Goal: Task Accomplishment & Management: Manage account settings

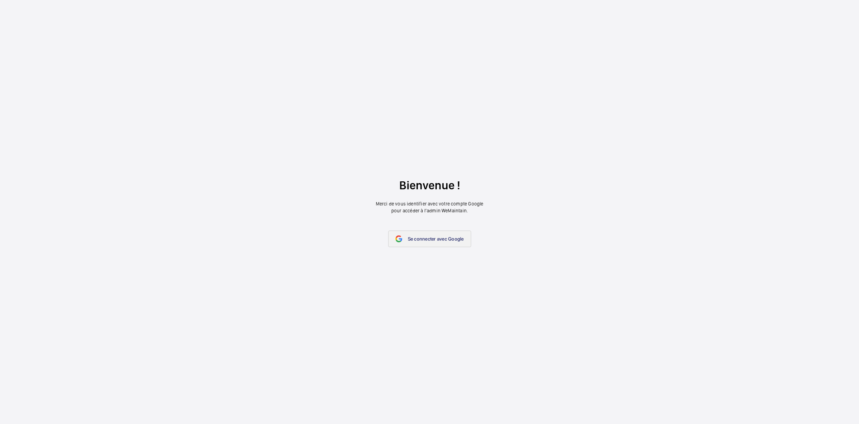
click at [425, 238] on span "Se connecter avec Google" at bounding box center [436, 239] width 56 height 6
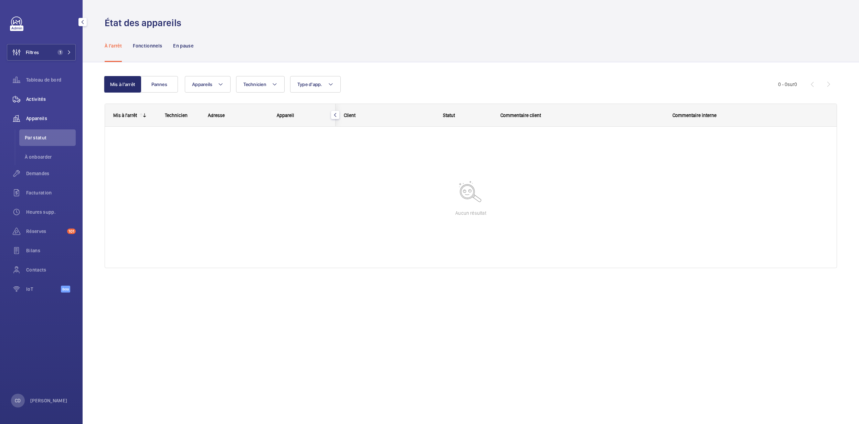
click at [37, 98] on span "Activités" at bounding box center [51, 99] width 50 height 7
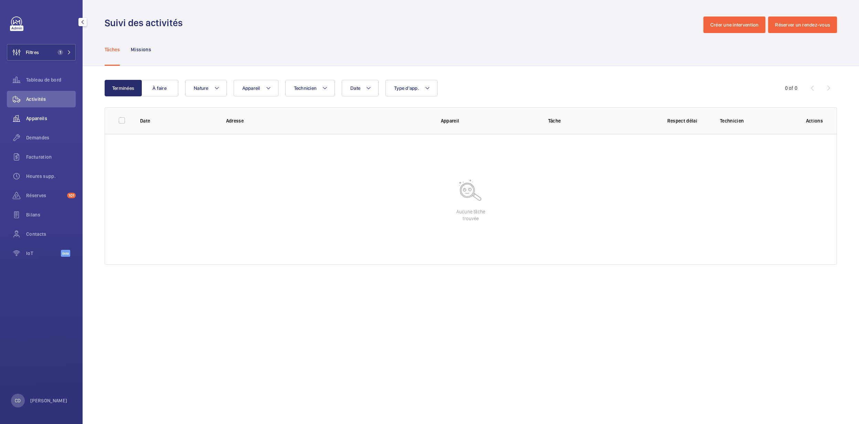
click at [29, 114] on div "Appareils" at bounding box center [41, 118] width 69 height 17
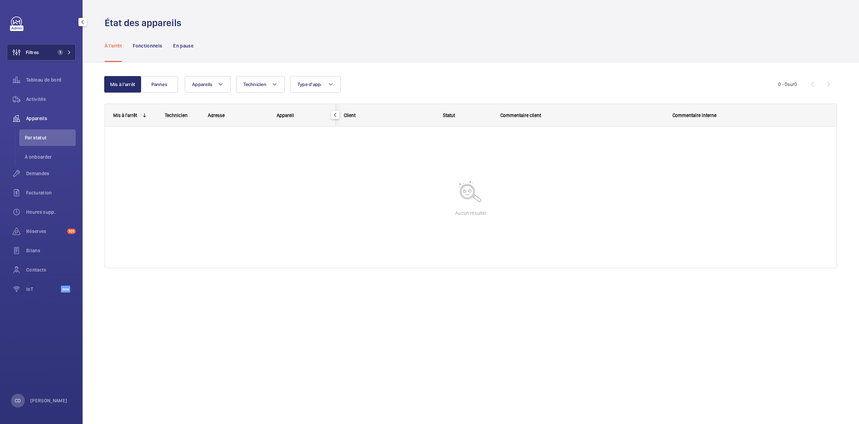
click at [58, 54] on span "1" at bounding box center [59, 53] width 8 height 6
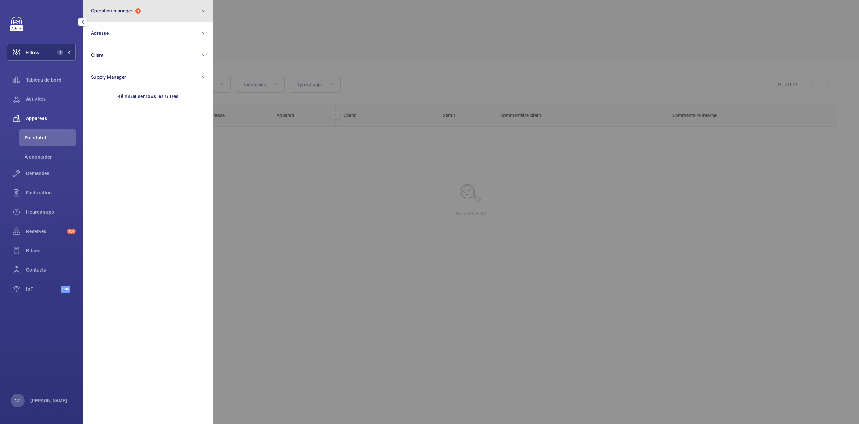
click at [123, 1] on button "Operation manager 1" at bounding box center [148, 11] width 131 height 22
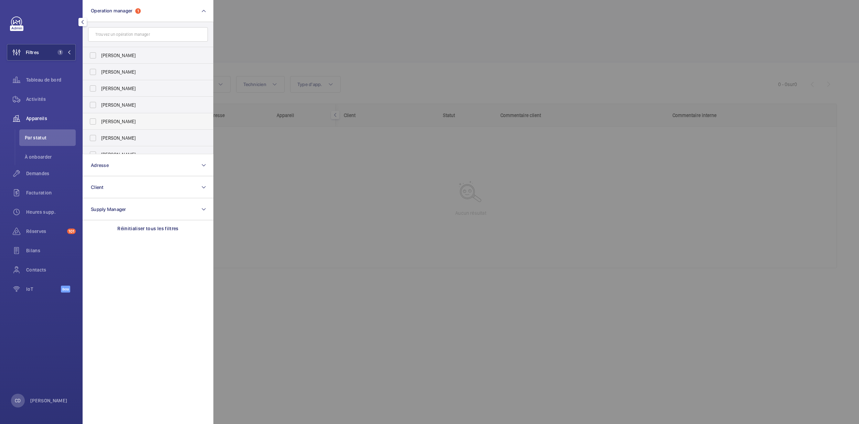
click at [144, 118] on label "[PERSON_NAME]" at bounding box center [143, 121] width 120 height 17
click at [100, 118] on input "[PERSON_NAME]" at bounding box center [93, 122] width 14 height 14
checkbox input "true"
click at [335, 219] on div at bounding box center [642, 212] width 859 height 424
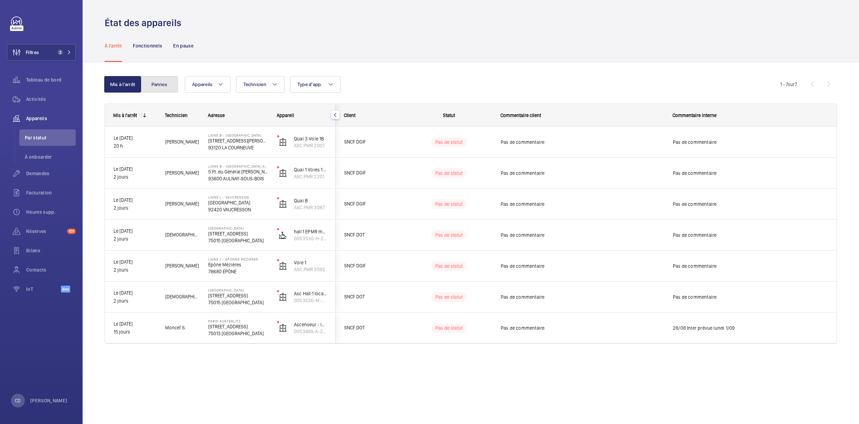
click at [168, 85] on button "Pannes" at bounding box center [159, 84] width 37 height 17
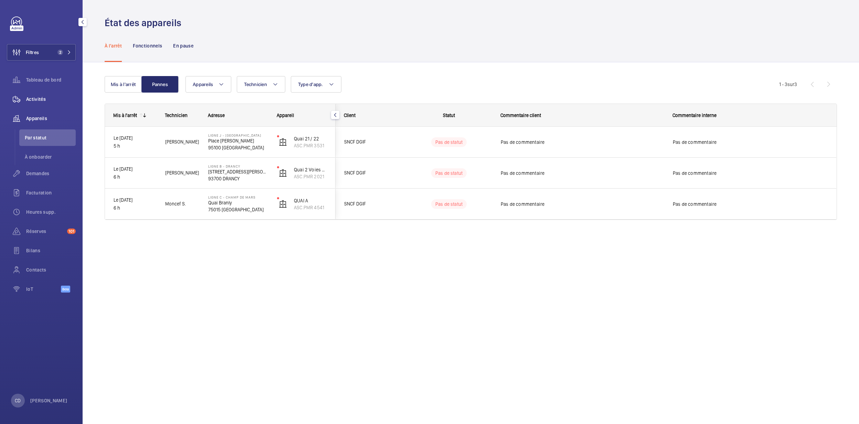
click at [46, 100] on span "Activités" at bounding box center [51, 99] width 50 height 7
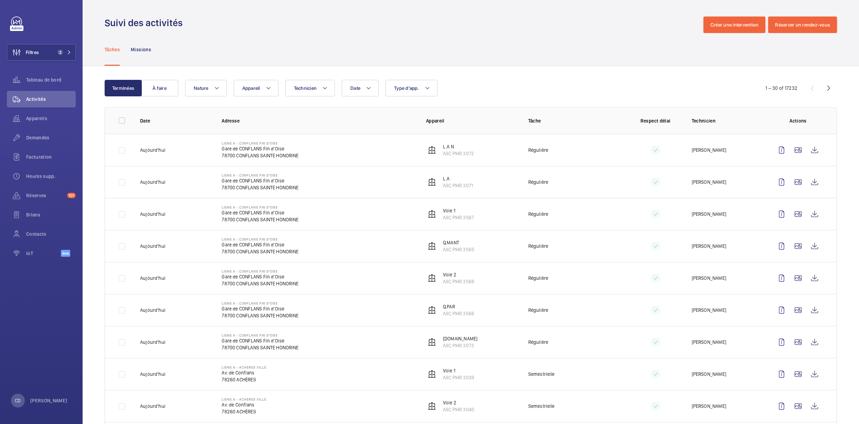
click at [375, 317] on td "Ligne A - CONFLANS FIN D'OISE Gare de CONFLANS Fin d'Oise 78700 CONFLANS SAINTE…" at bounding box center [313, 310] width 205 height 32
click at [36, 52] on span "Filtres" at bounding box center [32, 52] width 13 height 7
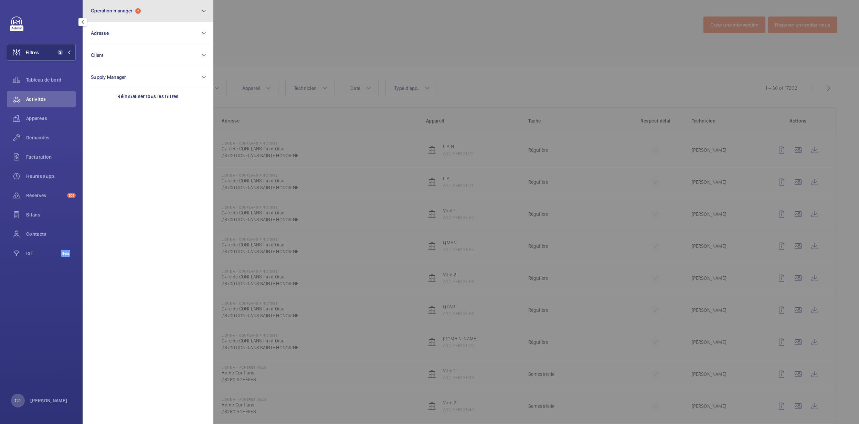
click at [104, 8] on span "Operation manager" at bounding box center [112, 11] width 42 height 6
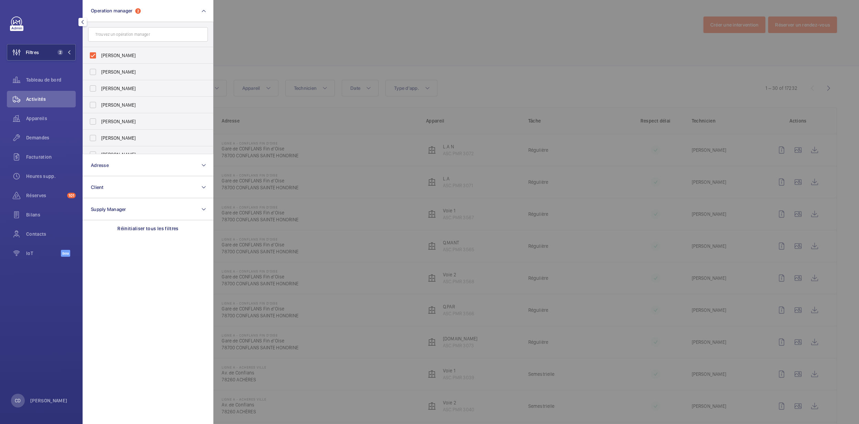
click at [330, 189] on div at bounding box center [642, 212] width 859 height 424
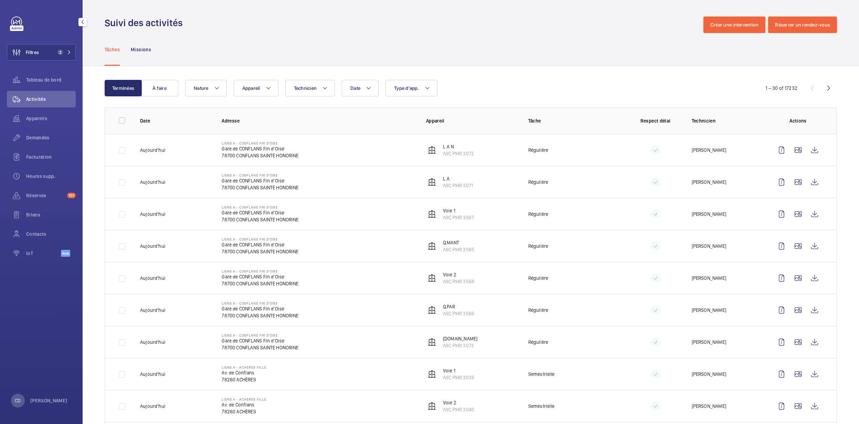
drag, startPoint x: 35, startPoint y: 116, endPoint x: 82, endPoint y: 140, distance: 52.8
click at [35, 116] on span "Appareils" at bounding box center [51, 118] width 50 height 7
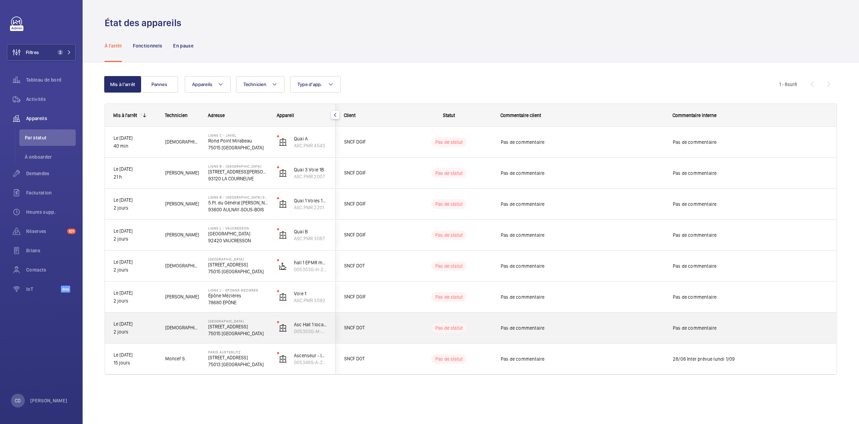
click at [182, 327] on span "[DEMOGRAPHIC_DATA][PERSON_NAME]" at bounding box center [182, 328] width 34 height 8
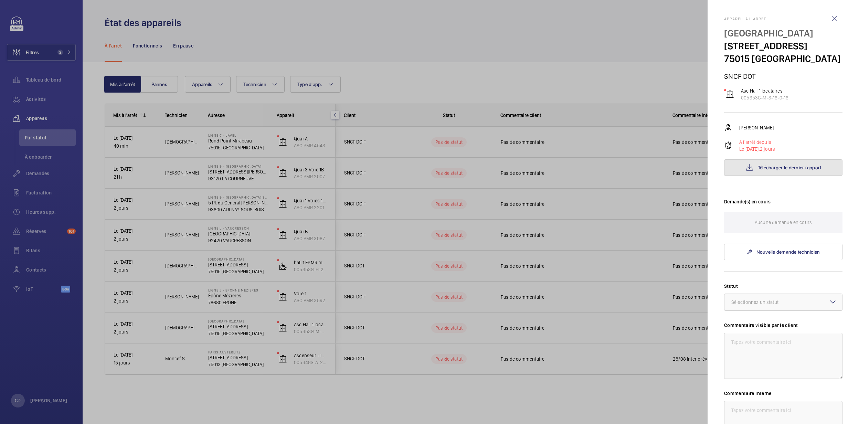
click at [778, 170] on span "Télécharger le dernier rapport" at bounding box center [790, 168] width 64 height 6
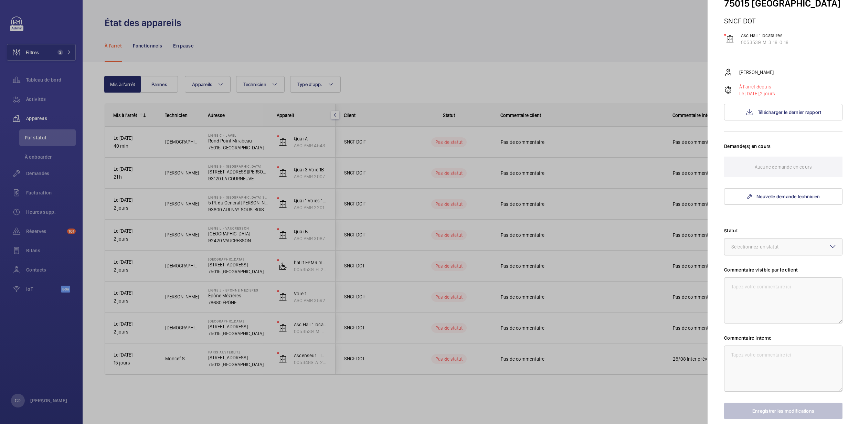
scroll to position [12, 0]
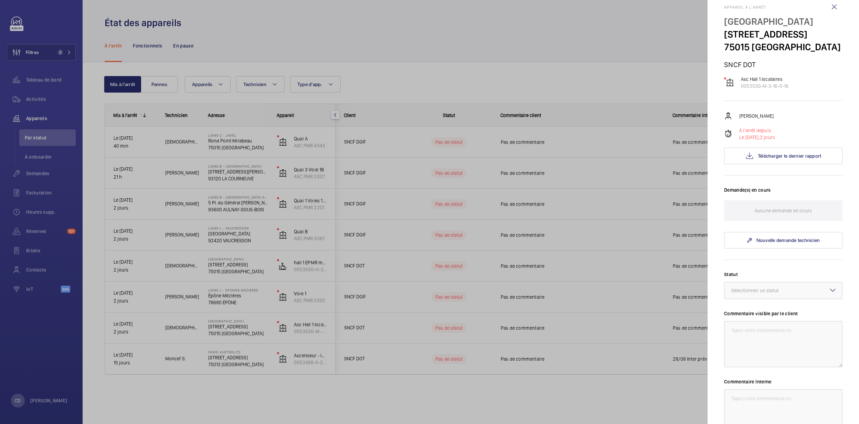
click at [466, 284] on div at bounding box center [429, 212] width 859 height 424
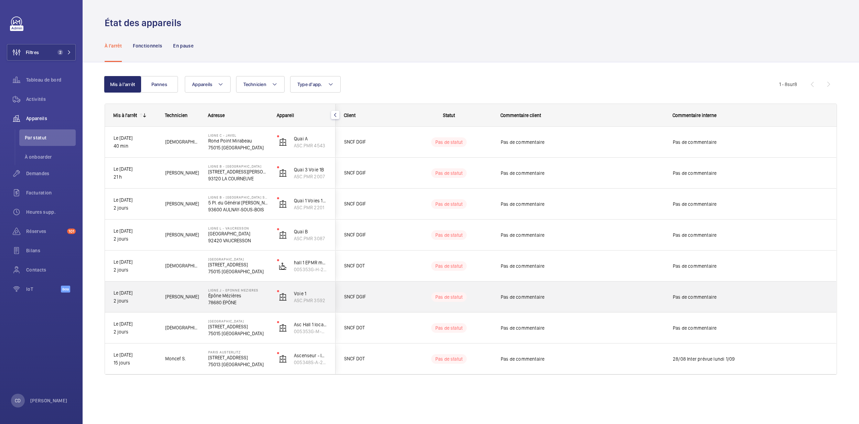
click at [210, 311] on div "LIGNE J - EPONNE MEZIERES Épône Mézières 78680 ÉPÔNE" at bounding box center [234, 297] width 68 height 31
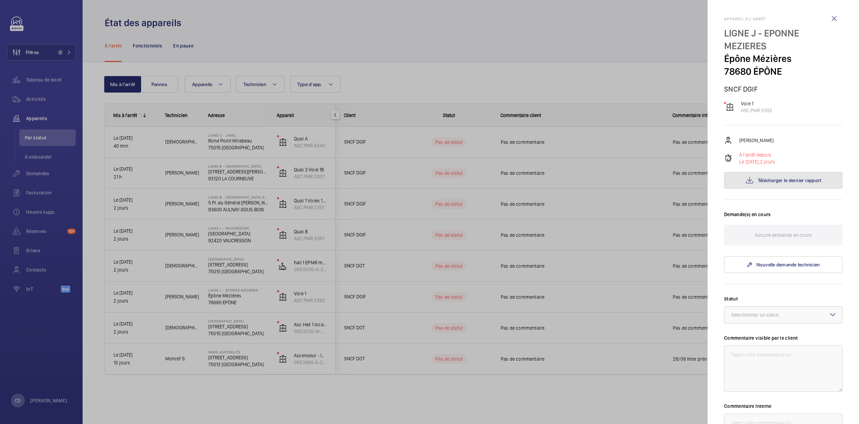
click at [782, 180] on span "Télécharger le dernier rapport" at bounding box center [790, 181] width 64 height 6
click at [237, 344] on div at bounding box center [429, 212] width 859 height 424
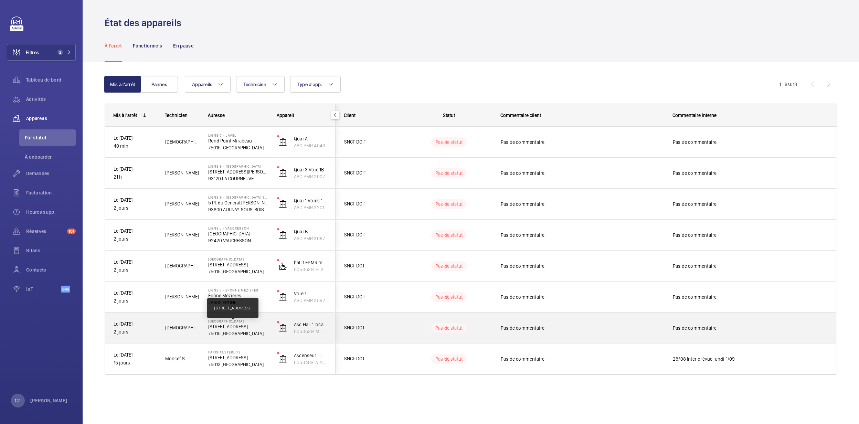
click at [242, 326] on p "[STREET_ADDRESS]" at bounding box center [238, 326] width 60 height 7
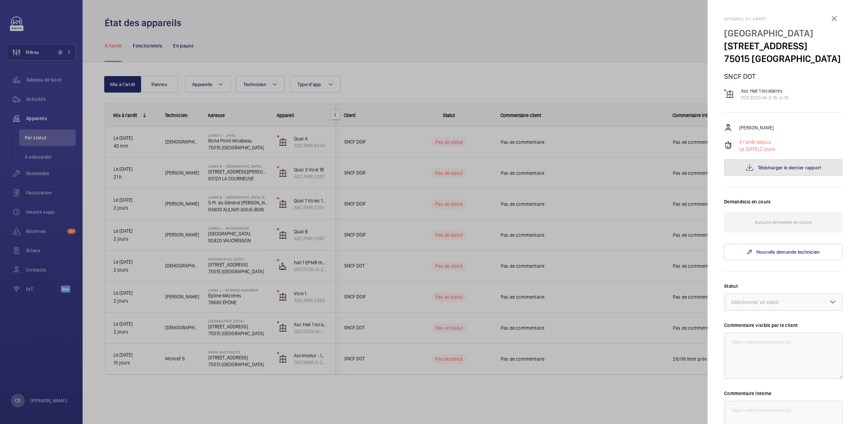
click at [756, 176] on button "Télécharger le dernier rapport" at bounding box center [783, 167] width 118 height 17
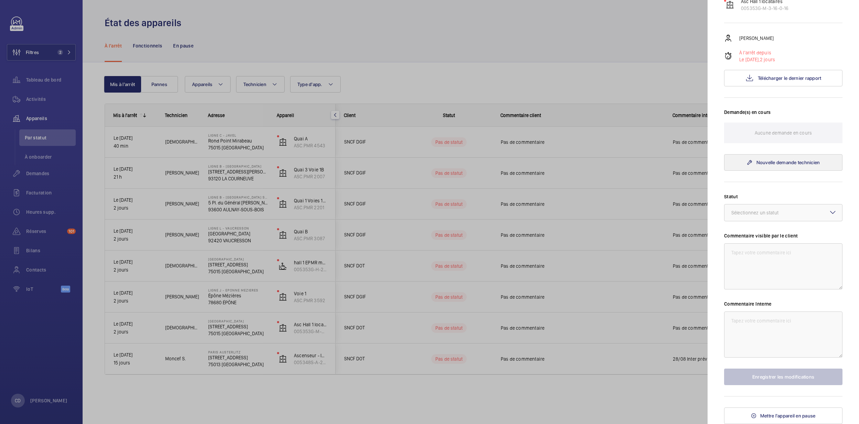
scroll to position [104, 0]
click at [764, 215] on div "Sélectionnez un statut" at bounding box center [764, 212] width 64 height 7
click at [762, 288] on div "Autre" at bounding box center [784, 293] width 118 height 17
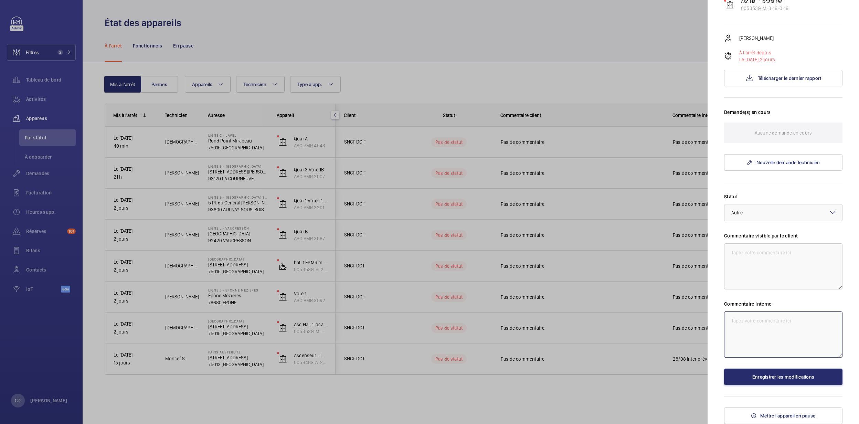
click at [766, 332] on textarea at bounding box center [783, 335] width 118 height 46
type textarea "CD 1/9 relance envoyée pour DT"
click at [787, 388] on div "Appareil à l'arrêt [GEOGRAPHIC_DATA][STREET_ADDRESS][GEOGRAPHIC_DATA] SNCF DOT …" at bounding box center [783, 175] width 118 height 497
click at [787, 382] on button "Enregistrer les modifications" at bounding box center [783, 377] width 118 height 17
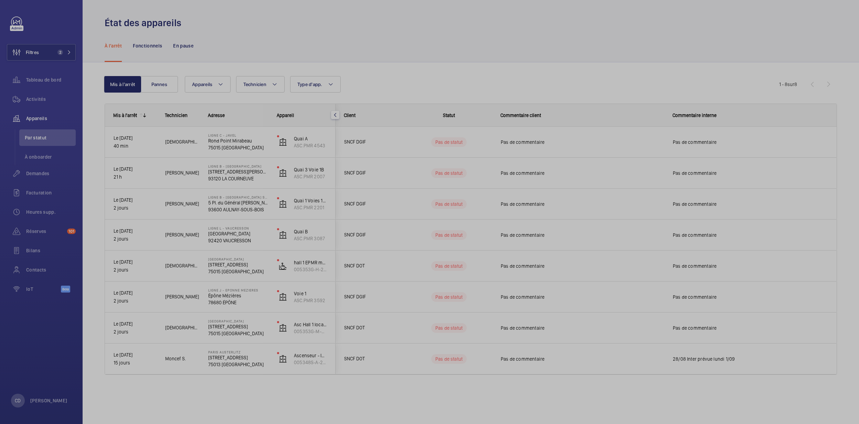
scroll to position [0, 0]
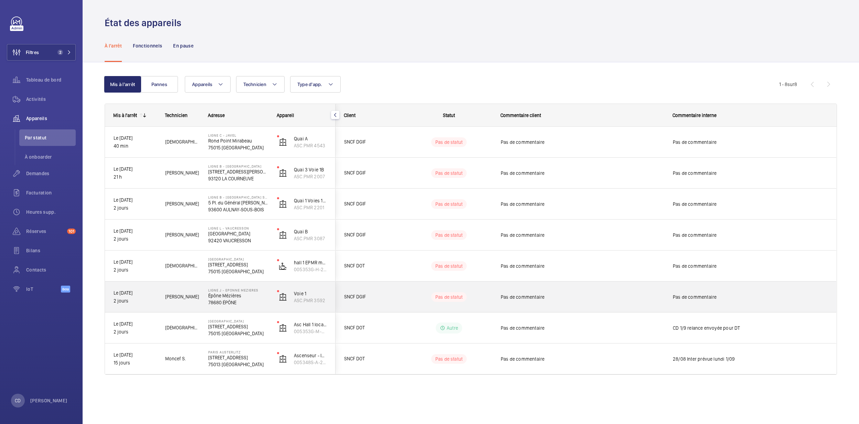
click at [551, 302] on div "Pas de commentaire" at bounding box center [582, 297] width 163 height 16
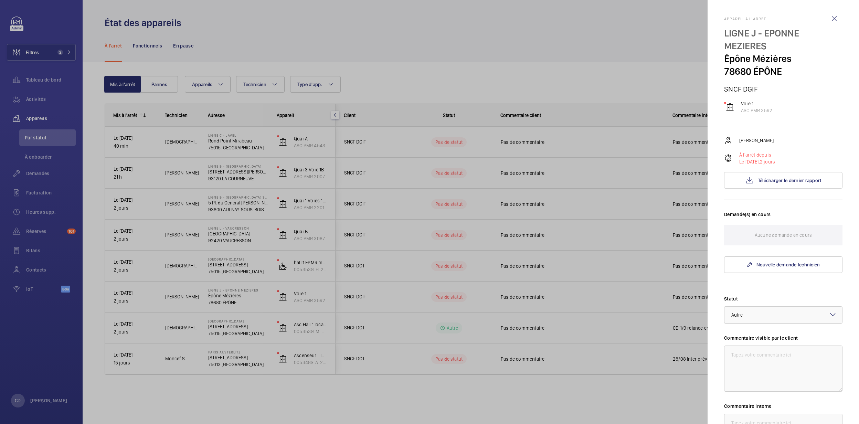
click at [784, 311] on div at bounding box center [784, 315] width 118 height 17
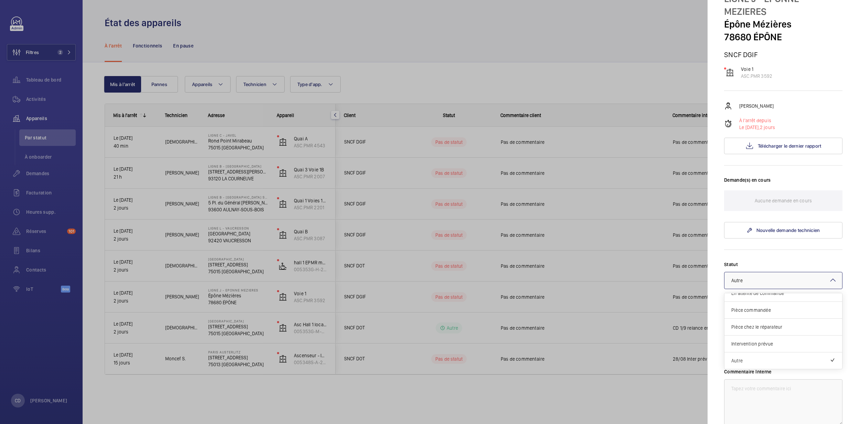
scroll to position [92, 0]
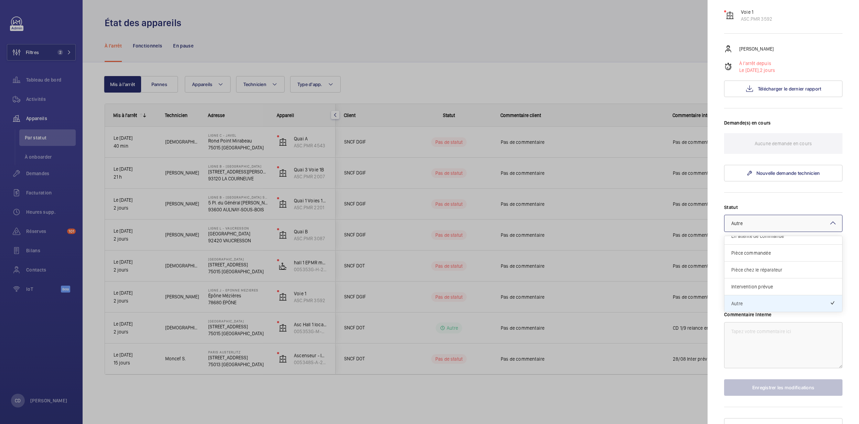
click at [754, 266] on div "Pièce chez le réparateur" at bounding box center [784, 270] width 118 height 17
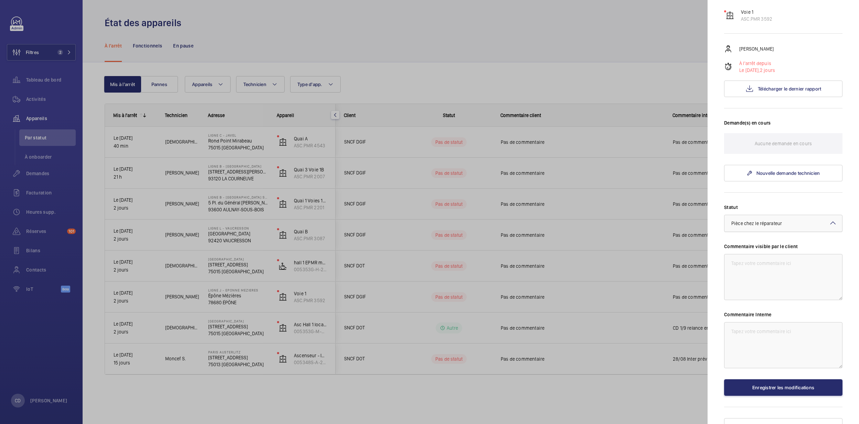
click at [749, 221] on span "Pièce chez le réparateur" at bounding box center [757, 224] width 51 height 6
click at [750, 304] on span "Autre" at bounding box center [784, 303] width 104 height 7
click at [749, 280] on textarea at bounding box center [783, 277] width 118 height 46
click at [766, 357] on textarea at bounding box center [783, 345] width 118 height 46
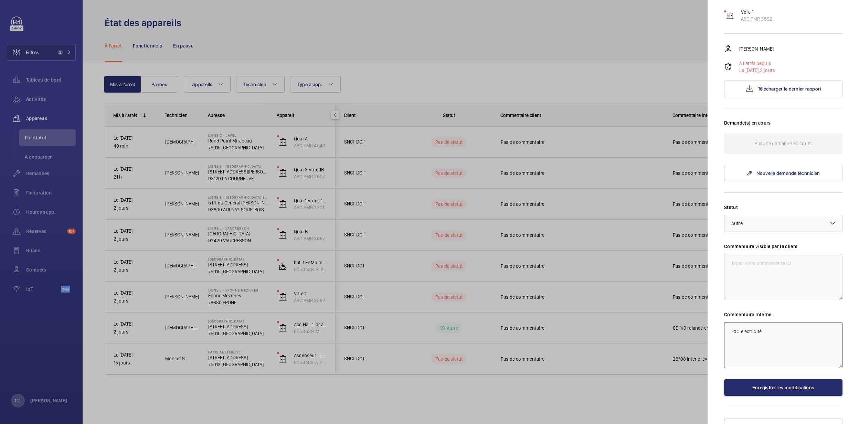
drag, startPoint x: 774, startPoint y: 335, endPoint x: 702, endPoint y: 328, distance: 72.2
click at [702, 328] on mat-sidenav-container "Filtres 2 Tableau de bord Activités Appareils Par statut À onboarder Demandes F…" at bounding box center [429, 212] width 859 height 424
type textarea "EXO electricité"
click at [801, 277] on textarea at bounding box center [783, 277] width 118 height 46
paste textarea "EXO electricité"
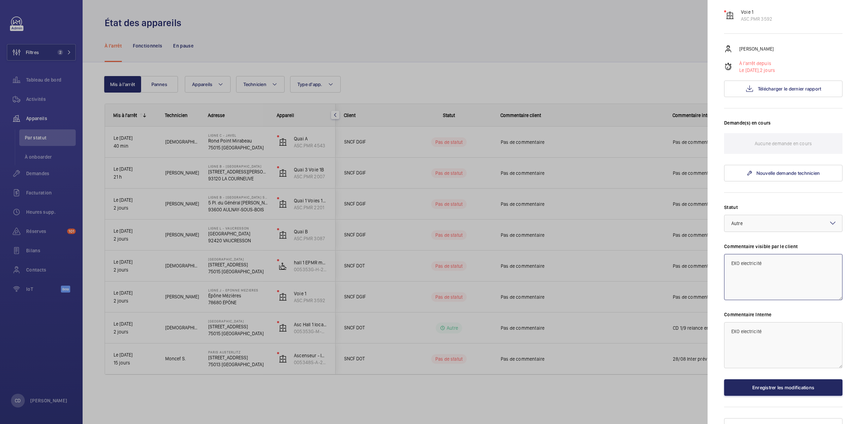
type textarea "EXO electricité"
click at [804, 386] on button "Enregistrer les modifications" at bounding box center [783, 387] width 118 height 17
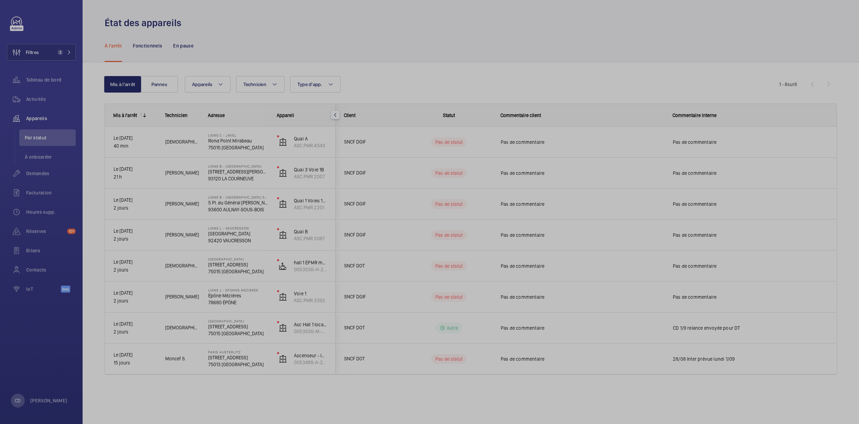
scroll to position [0, 0]
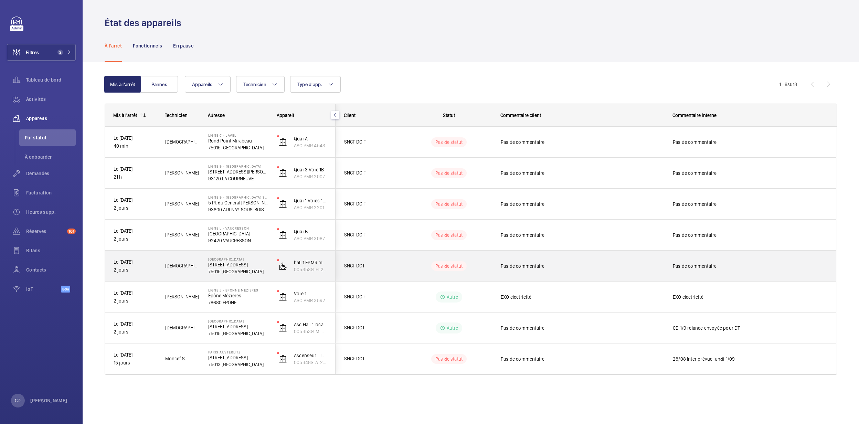
click at [722, 278] on div "Pas de commentaire" at bounding box center [750, 266] width 171 height 30
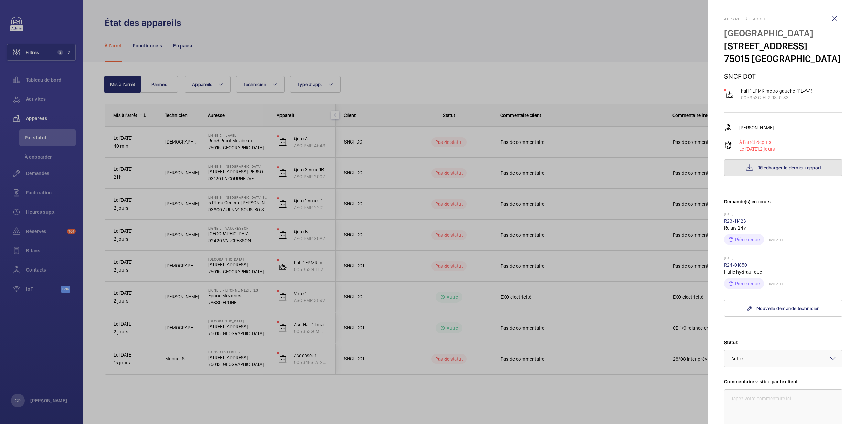
click at [780, 176] on button "Télécharger le dernier rapport" at bounding box center [783, 167] width 118 height 17
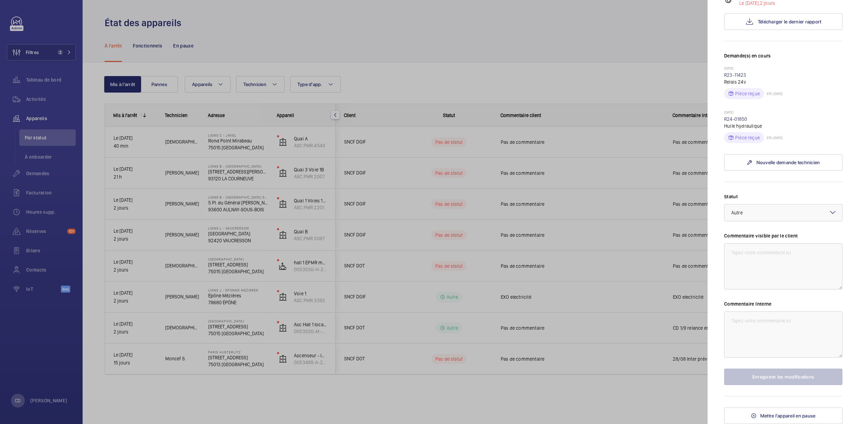
scroll to position [160, 0]
click at [758, 332] on textarea at bounding box center [783, 335] width 118 height 46
type textarea "CD 1/9 : relance pour DT"
click at [767, 376] on button "Enregistrer les modifications" at bounding box center [783, 377] width 118 height 17
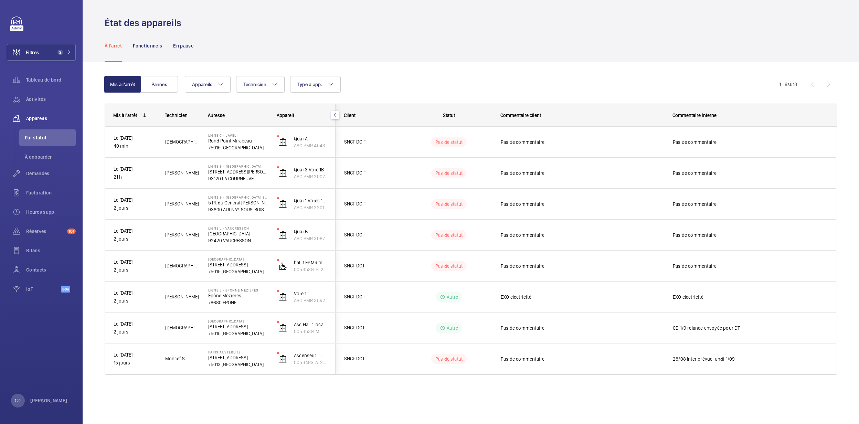
scroll to position [0, 0]
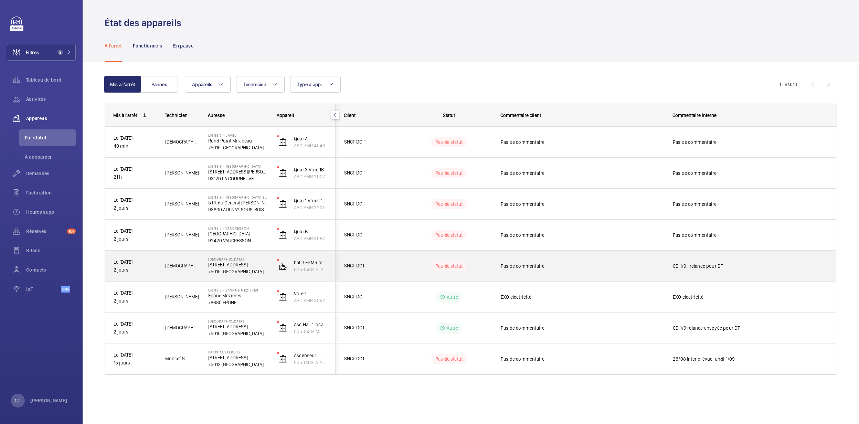
click at [601, 277] on div "Pas de commentaire" at bounding box center [578, 266] width 171 height 30
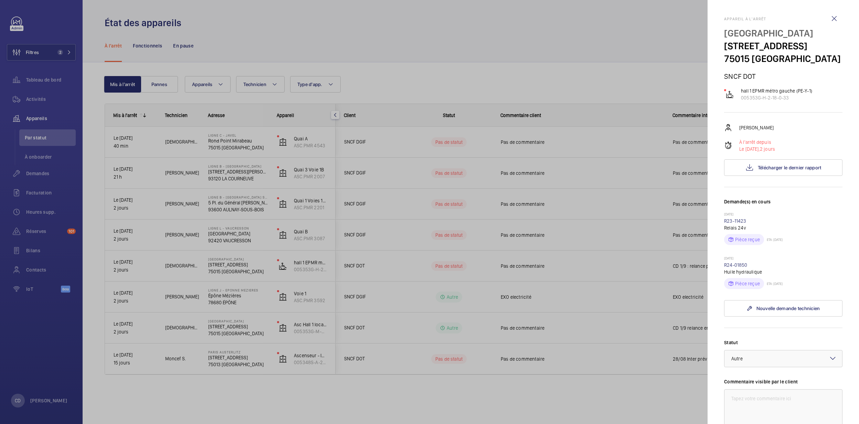
scroll to position [160, 0]
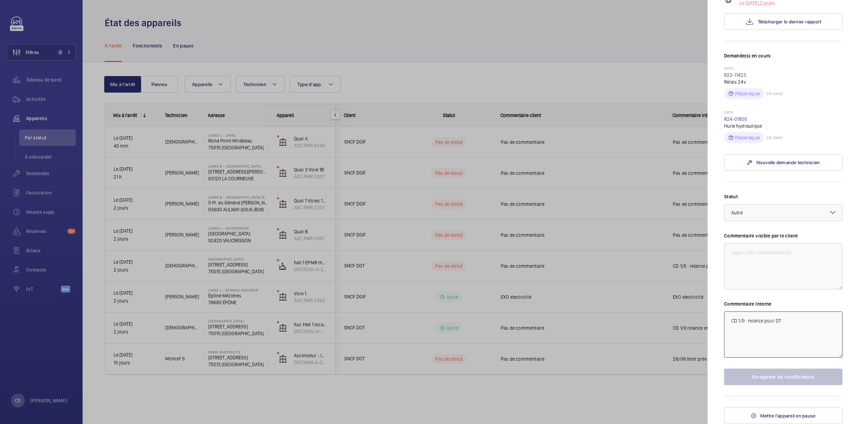
drag, startPoint x: 748, startPoint y: 320, endPoint x: 759, endPoint y: 319, distance: 11.4
click at [748, 319] on textarea "CD 1/9 : relance pour DT" at bounding box center [783, 335] width 118 height 46
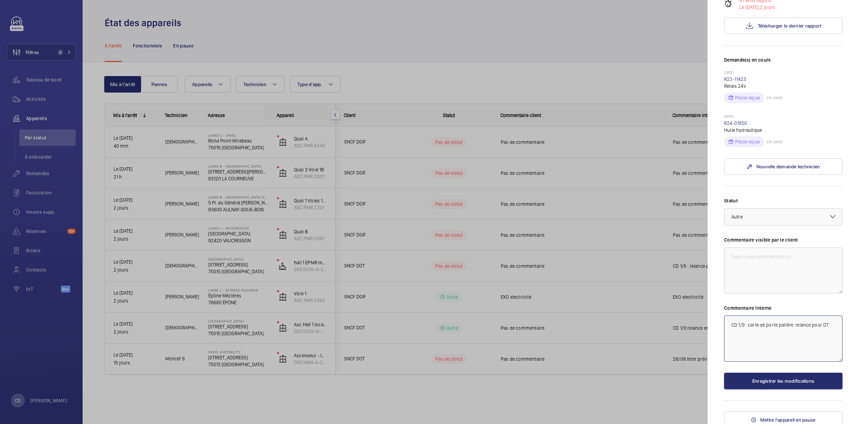
scroll to position [114, 0]
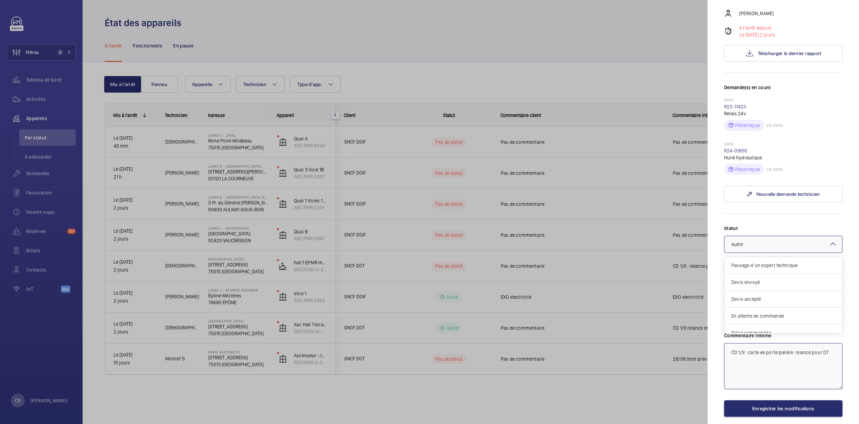
click at [762, 253] on div at bounding box center [784, 244] width 118 height 17
click at [752, 328] on span "Autre" at bounding box center [781, 324] width 98 height 7
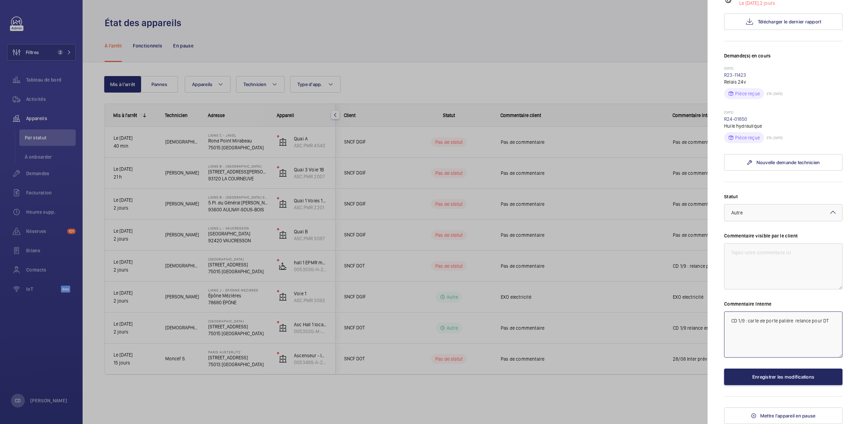
type textarea "CD 1/9 : carte de porte palière relance pour DT"
click at [768, 375] on button "Enregistrer les modifications" at bounding box center [783, 377] width 118 height 17
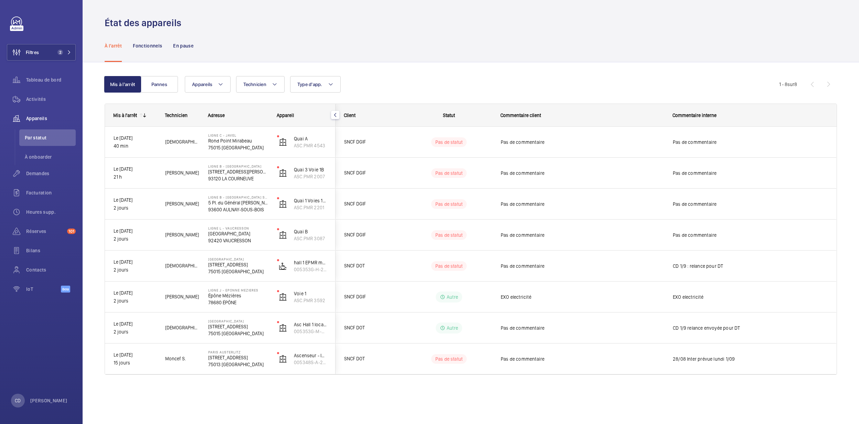
scroll to position [0, 0]
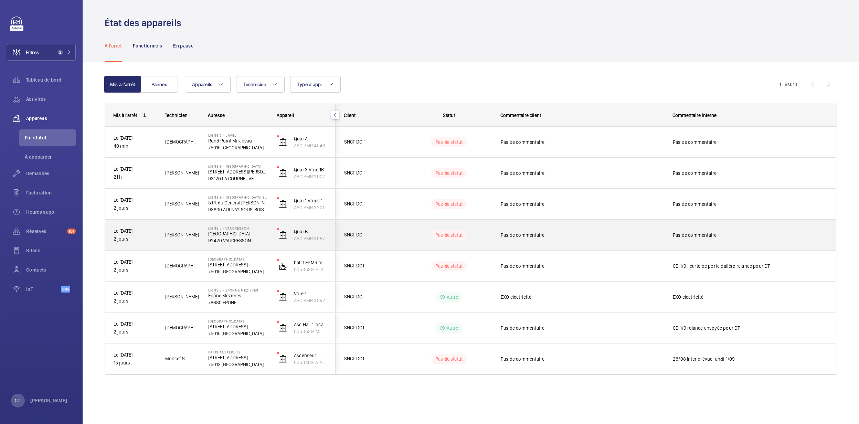
click at [736, 232] on span "Pas de commentaire" at bounding box center [750, 235] width 155 height 7
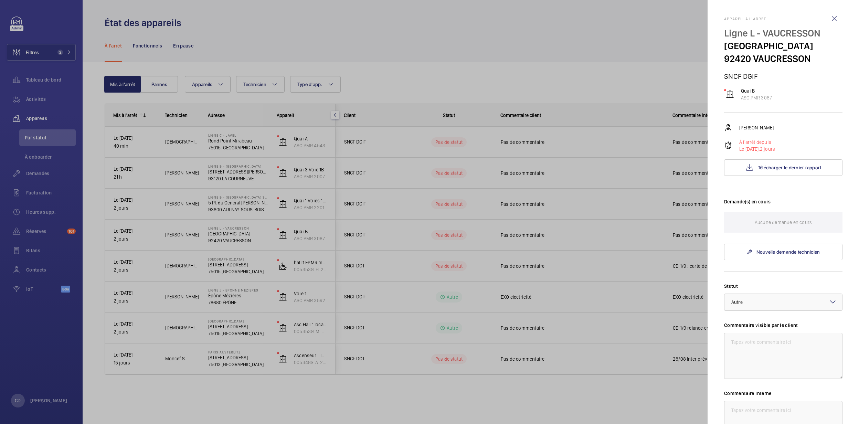
click at [782, 177] on div "Appareil à l'arrêt Ligne L - VAUCRESSON Place de la Gare 92420 VAUCRESSON SNCF …" at bounding box center [783, 265] width 118 height 497
click at [783, 168] on span "Télécharger le dernier rapport" at bounding box center [790, 168] width 64 height 6
click at [568, 255] on div at bounding box center [429, 212] width 859 height 424
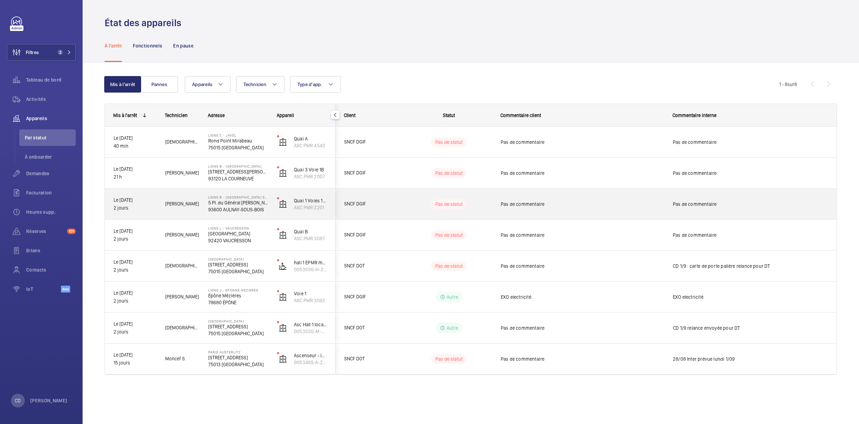
click at [481, 211] on div "Pas de statut" at bounding box center [445, 203] width 94 height 23
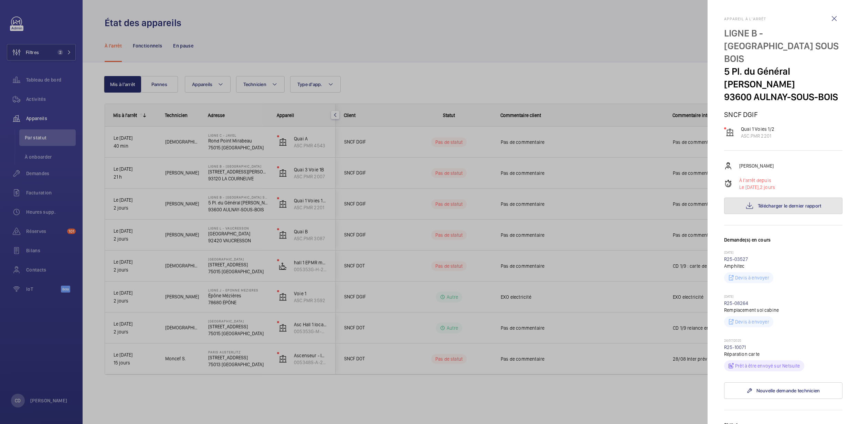
click at [771, 203] on span "Télécharger le dernier rapport" at bounding box center [790, 206] width 64 height 6
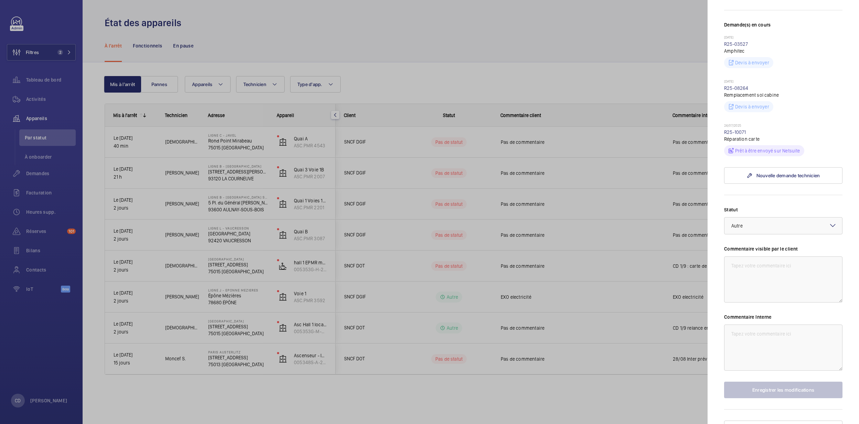
scroll to position [217, 0]
click at [769, 216] on div at bounding box center [784, 224] width 118 height 17
click at [756, 288] on div "En attente de commande" at bounding box center [784, 296] width 118 height 17
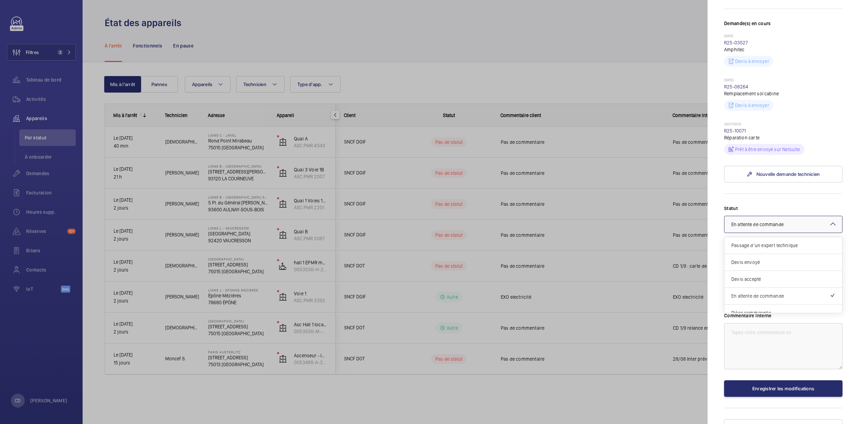
click at [763, 216] on div at bounding box center [784, 224] width 118 height 17
click at [751, 296] on div "Autre" at bounding box center [784, 304] width 118 height 17
click at [829, 333] on textarea at bounding box center [783, 346] width 118 height 46
type textarea "EXO ELECTRICIT"
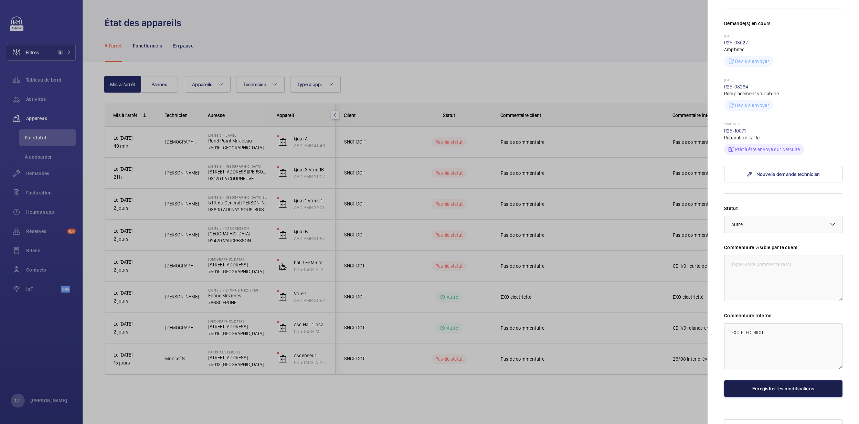
click at [813, 380] on button "Enregistrer les modifications" at bounding box center [783, 388] width 118 height 17
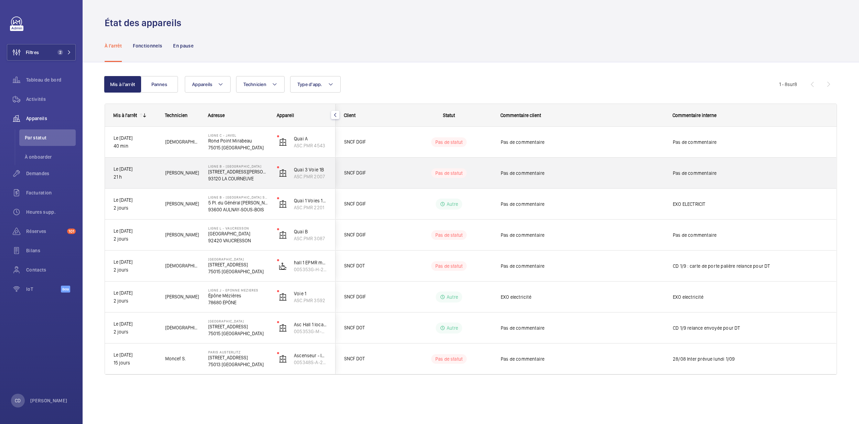
click at [608, 176] on span "Pas de commentaire" at bounding box center [582, 173] width 163 height 7
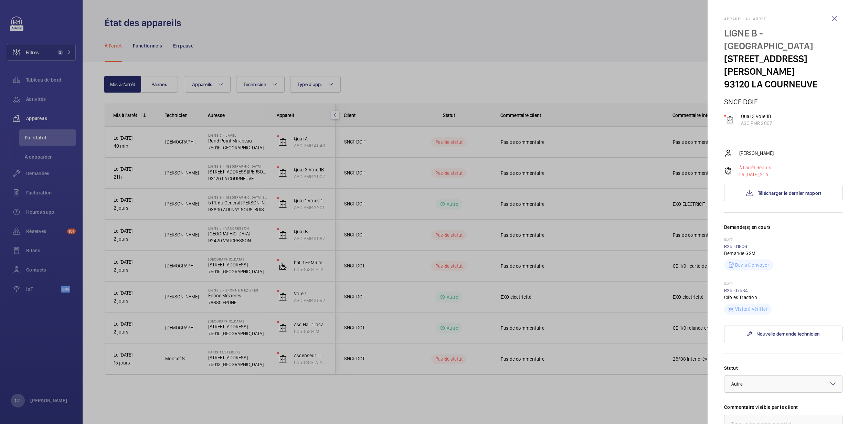
click at [737, 294] on p "Câbles Traction" at bounding box center [783, 297] width 118 height 7
click at [737, 288] on link "R25-07534" at bounding box center [736, 291] width 24 height 6
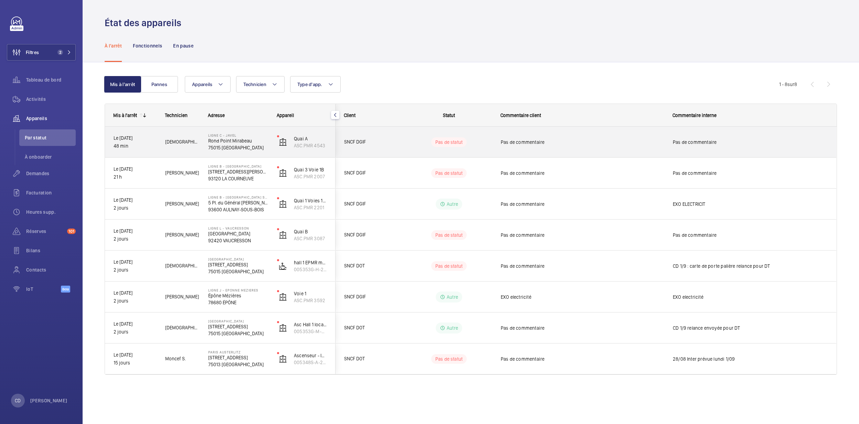
click at [259, 152] on div "Ligne C - JAVEL [GEOGRAPHIC_DATA]" at bounding box center [234, 142] width 68 height 31
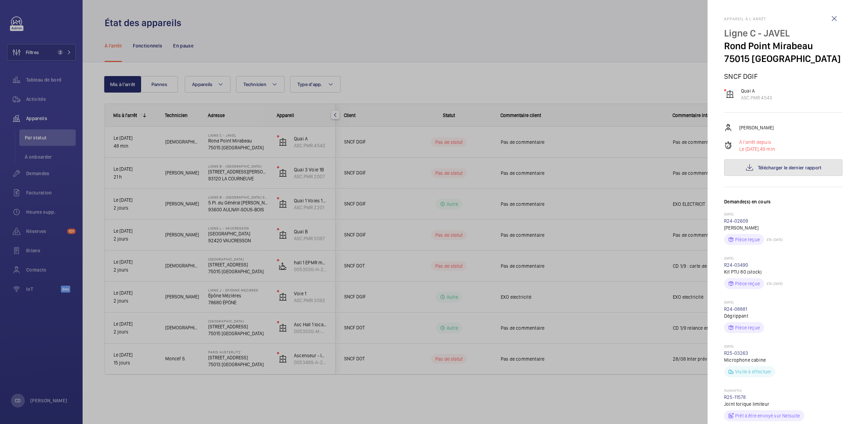
click at [767, 160] on button "Télécharger le dernier rapport" at bounding box center [783, 167] width 118 height 17
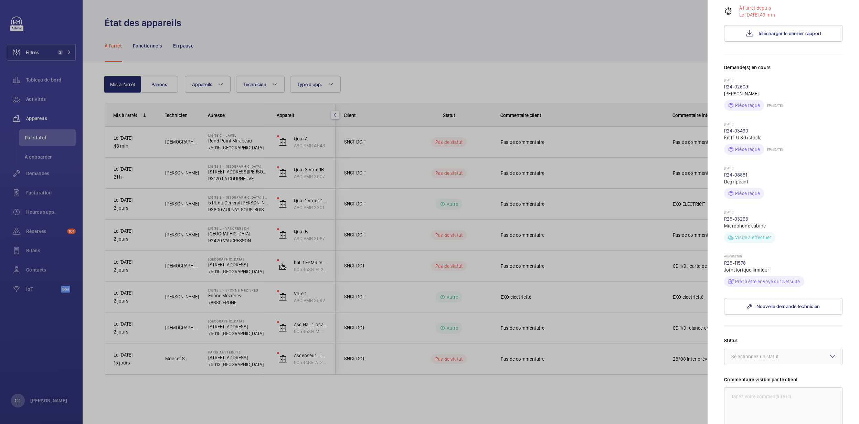
scroll to position [138, 0]
click at [739, 258] on link "R25-11578" at bounding box center [735, 260] width 22 height 6
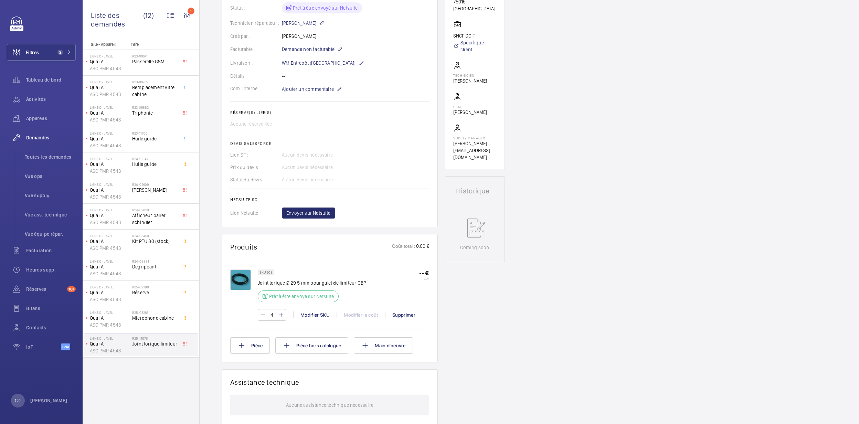
scroll to position [138, 0]
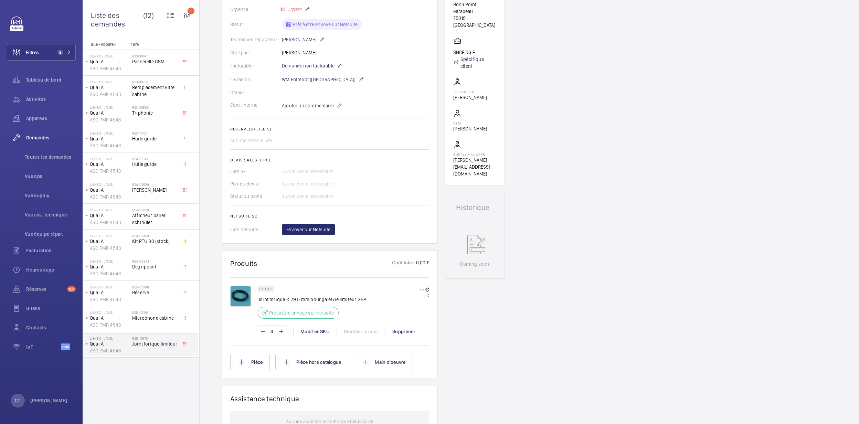
click at [245, 293] on img at bounding box center [240, 296] width 21 height 21
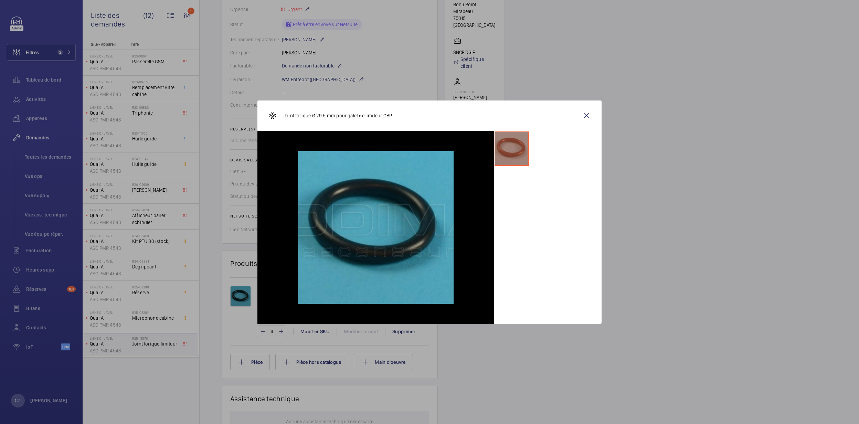
click at [696, 206] on div at bounding box center [429, 212] width 859 height 424
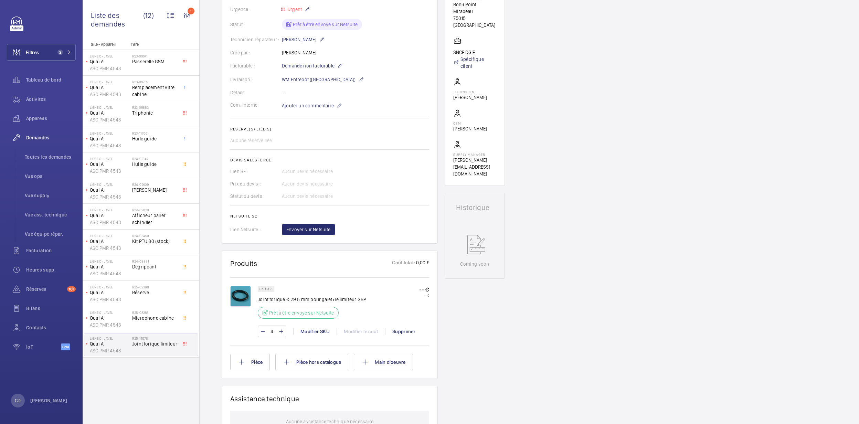
click at [344, 156] on wm-front-card-body "Une demande de réparation urgente a été créée le [DATE] pour un joint torique l…" at bounding box center [329, 95] width 199 height 280
click at [38, 100] on span "Activités" at bounding box center [51, 99] width 50 height 7
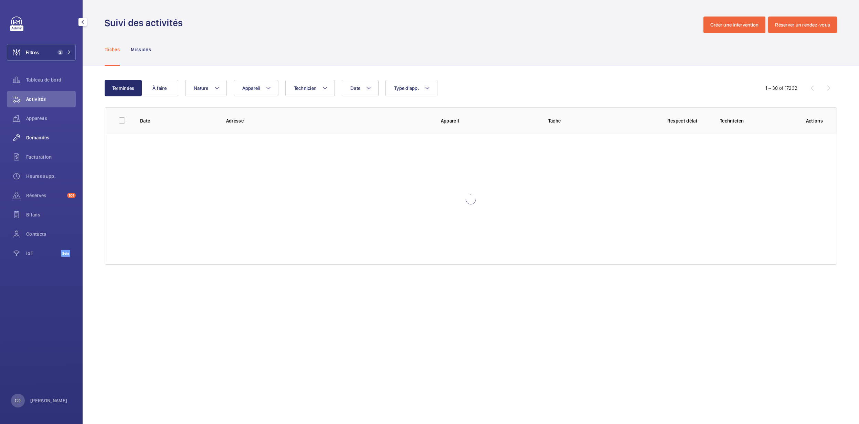
click at [59, 138] on span "Demandes" at bounding box center [51, 137] width 50 height 7
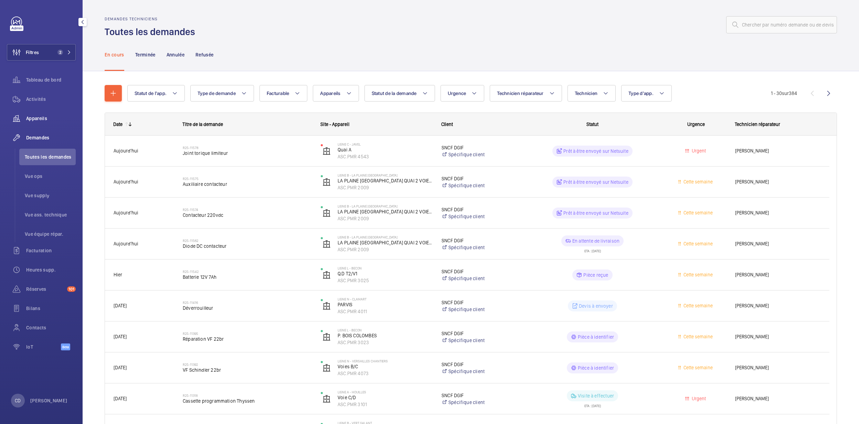
click at [36, 119] on span "Appareils" at bounding box center [51, 118] width 50 height 7
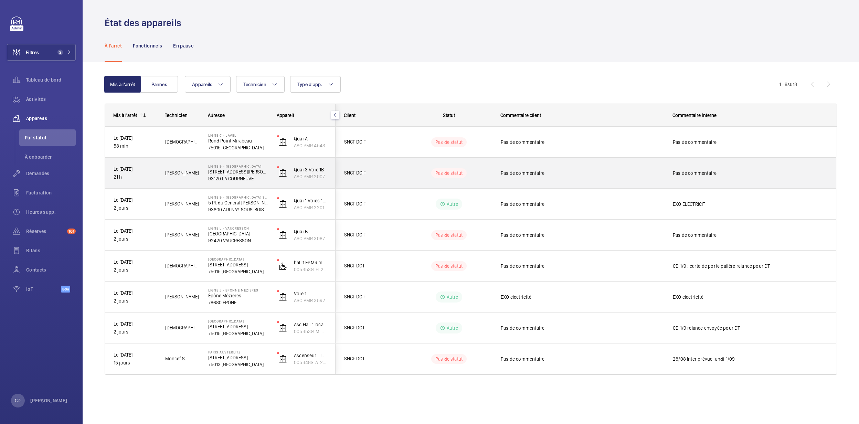
click at [387, 171] on span "SNCF DGIF" at bounding box center [370, 173] width 53 height 8
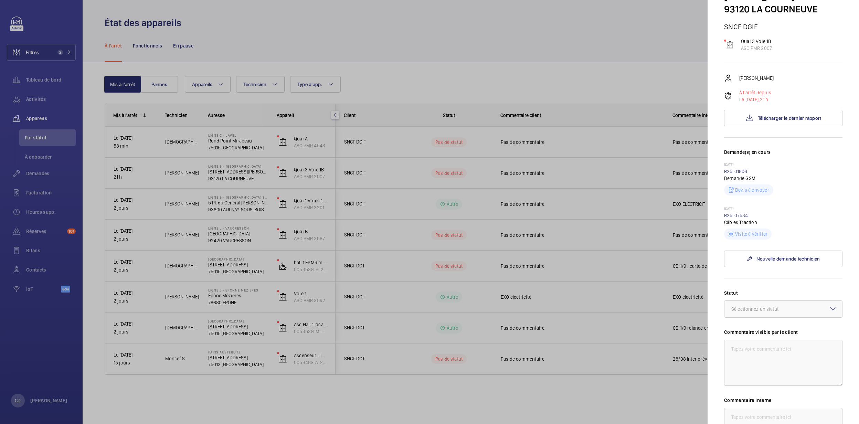
scroll to position [10, 0]
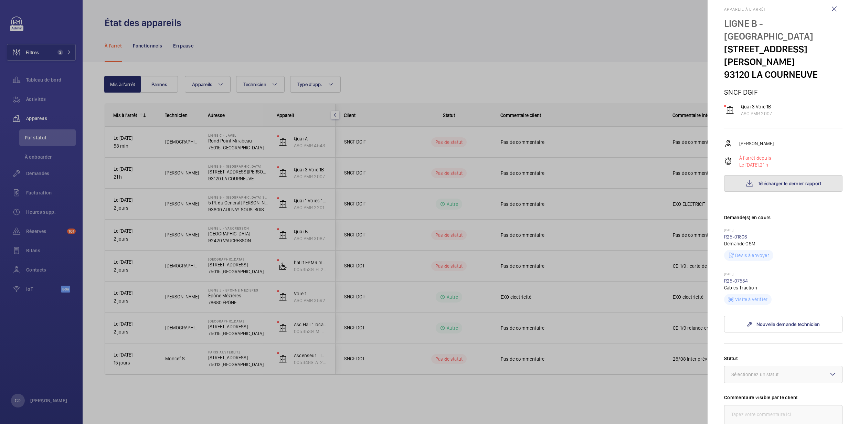
click at [762, 181] on span "Télécharger le dernier rapport" at bounding box center [790, 184] width 64 height 6
drag, startPoint x: 211, startPoint y: 312, endPoint x: 217, endPoint y: 319, distance: 8.8
click at [211, 313] on div at bounding box center [429, 212] width 859 height 424
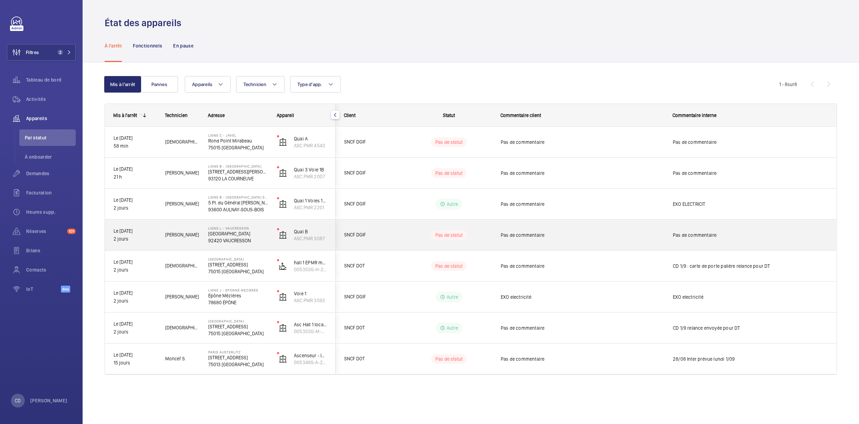
click at [248, 235] on p "[GEOGRAPHIC_DATA]" at bounding box center [238, 233] width 60 height 7
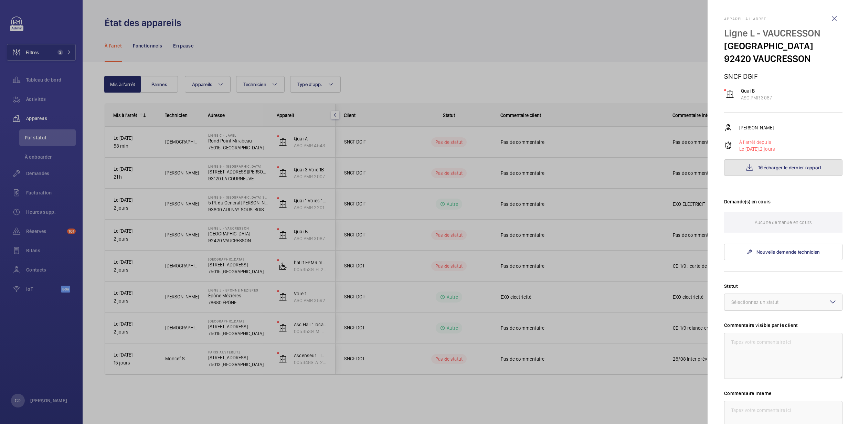
click at [791, 160] on button "Télécharger le dernier rapport" at bounding box center [783, 167] width 118 height 17
click at [454, 243] on div at bounding box center [429, 212] width 859 height 424
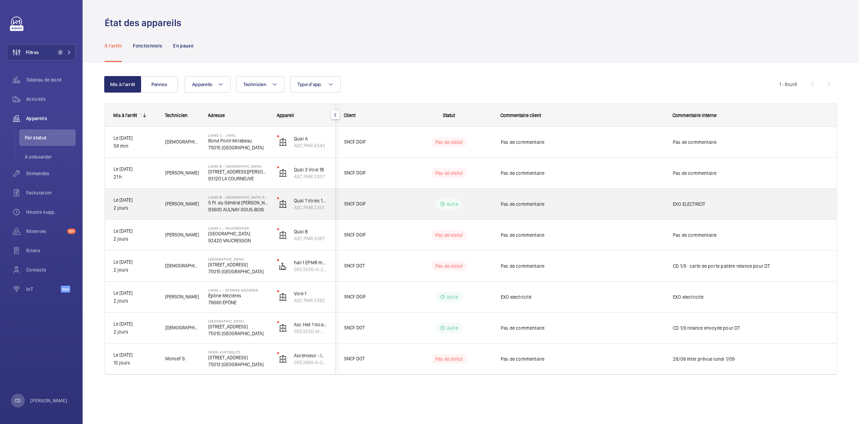
click at [521, 209] on div "Pas de commentaire" at bounding box center [582, 204] width 163 height 16
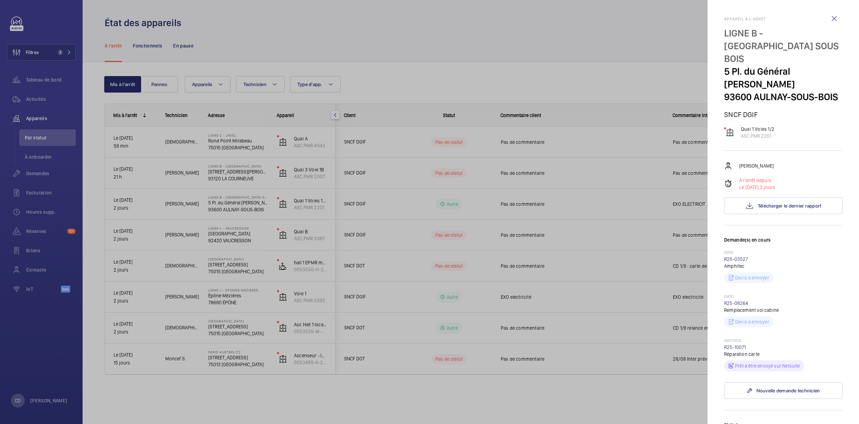
drag, startPoint x: 541, startPoint y: 189, endPoint x: 537, endPoint y: 189, distance: 3.5
click at [539, 189] on div at bounding box center [429, 212] width 859 height 424
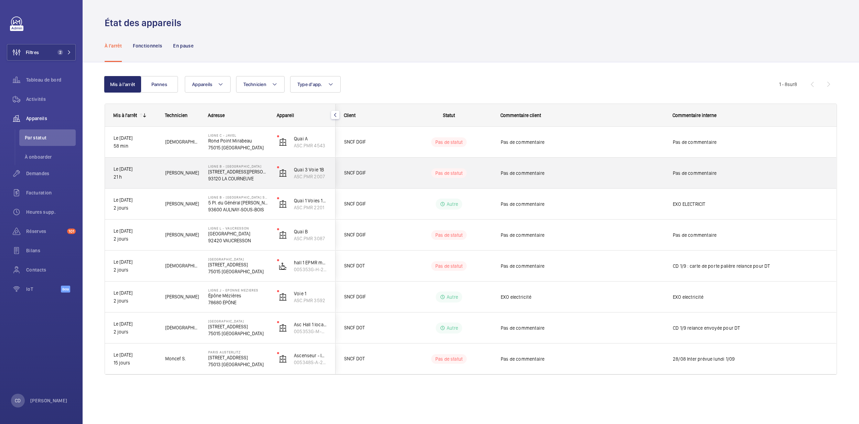
click at [442, 165] on div "Pas de statut" at bounding box center [445, 172] width 94 height 23
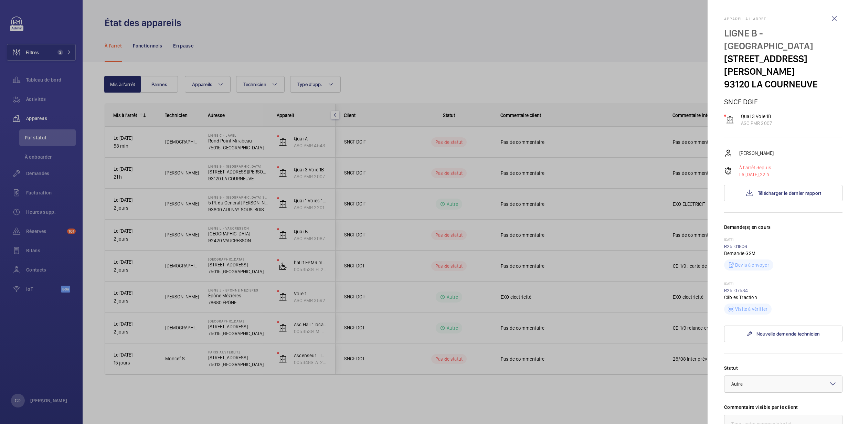
click at [455, 175] on div at bounding box center [429, 212] width 859 height 424
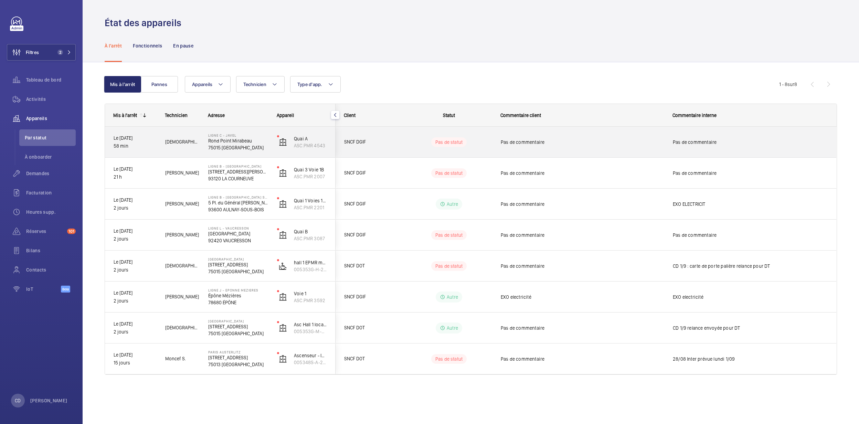
click at [389, 144] on span "SNCF DGIF" at bounding box center [370, 142] width 53 height 8
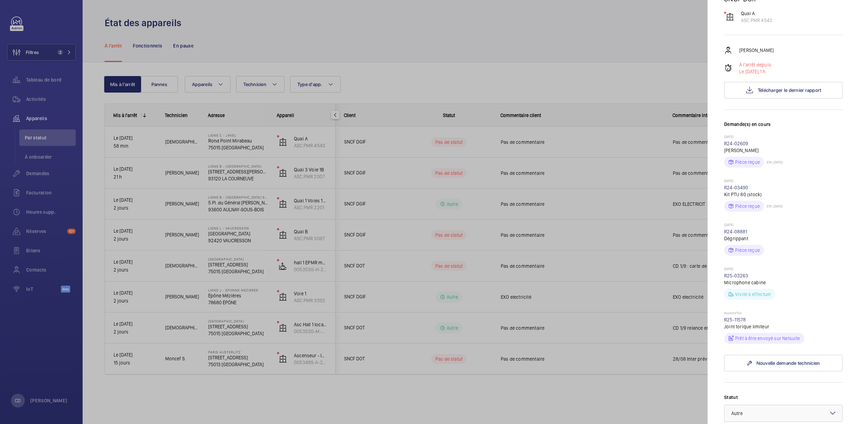
scroll to position [184, 0]
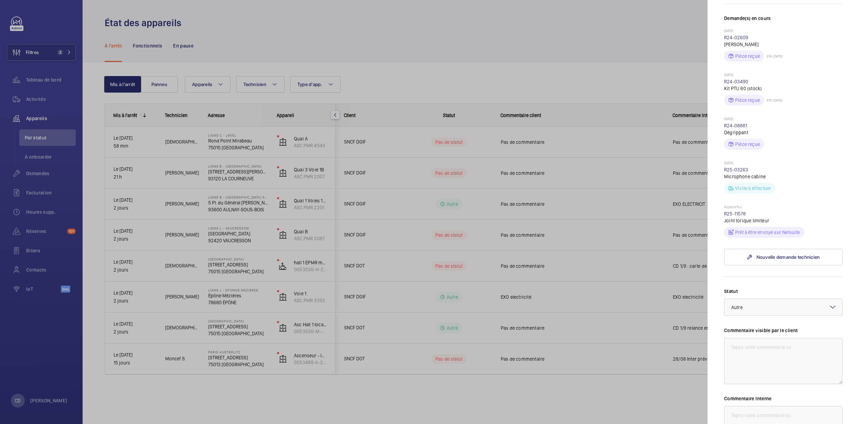
click at [255, 182] on div at bounding box center [429, 212] width 859 height 424
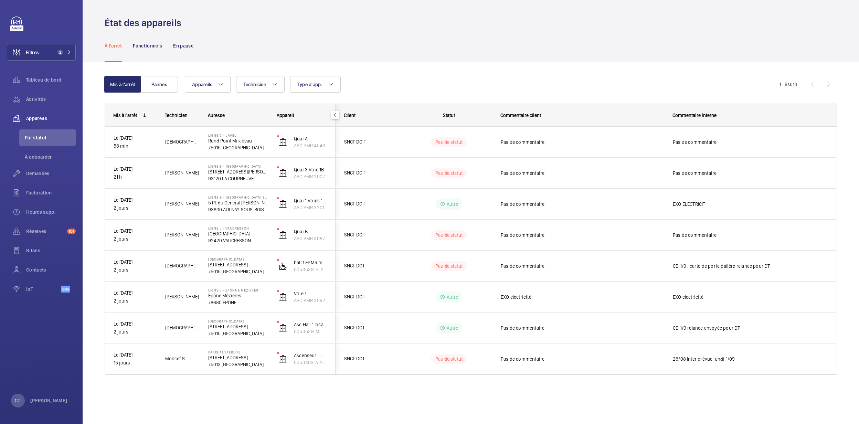
scroll to position [0, 0]
click at [39, 100] on span "Activités" at bounding box center [51, 99] width 50 height 7
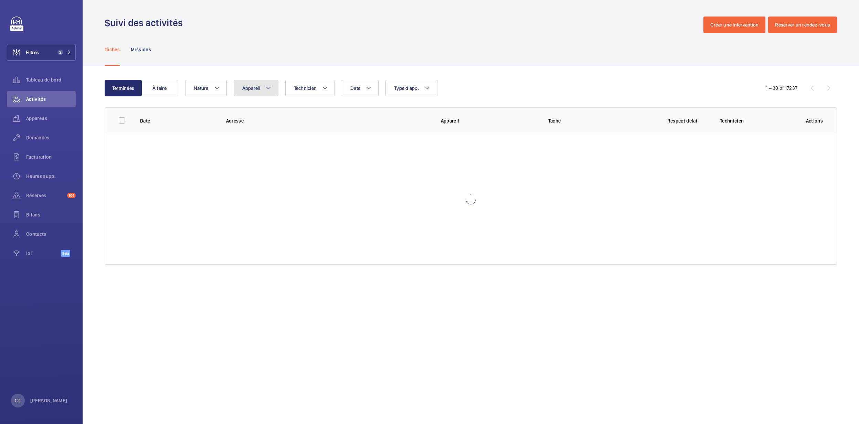
click at [262, 87] on button "Appareil" at bounding box center [256, 88] width 45 height 17
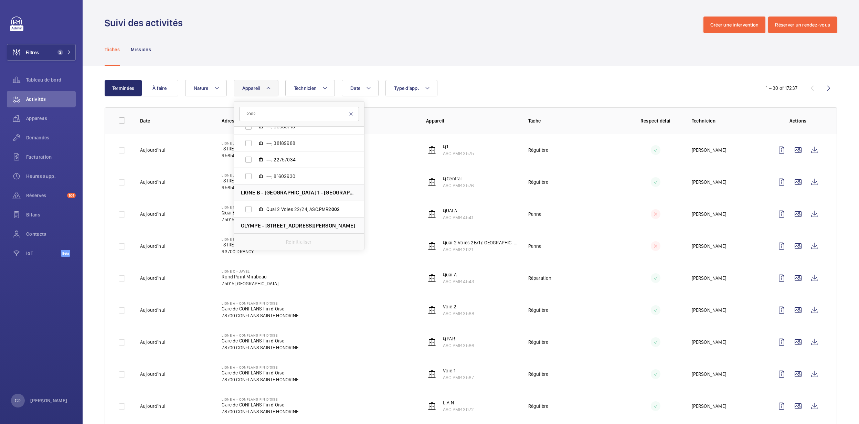
scroll to position [92, 0]
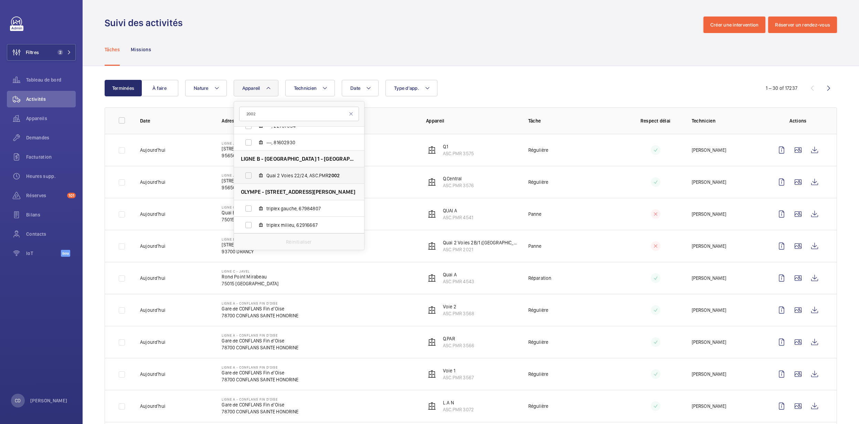
type input "2002"
click at [282, 175] on span "Quai 2 Voies 22/24, ASC.PMR 2002" at bounding box center [307, 175] width 80 height 7
click at [255, 175] on input "Quai 2 Voies 22/24, ASC.PMR 2002" at bounding box center [249, 176] width 14 height 14
checkbox input "true"
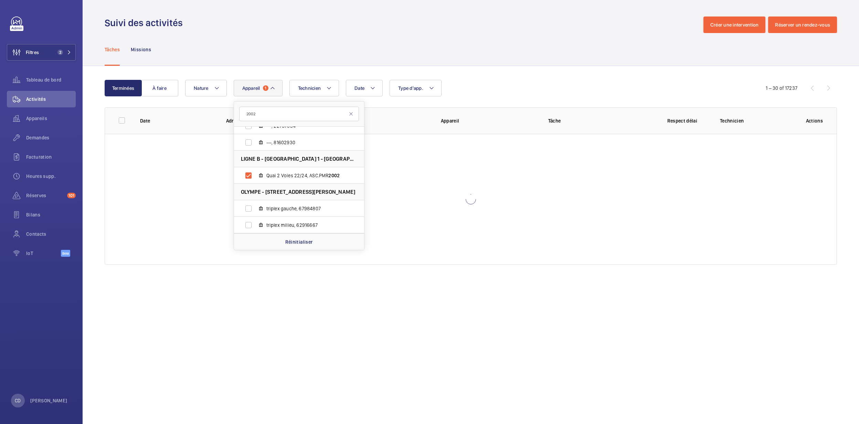
click at [520, 84] on div "Date Technicien Appareil 1 2002 Alpine F1 Team - 1 Av. du Président [PERSON_NAM…" at bounding box center [470, 88] width 570 height 17
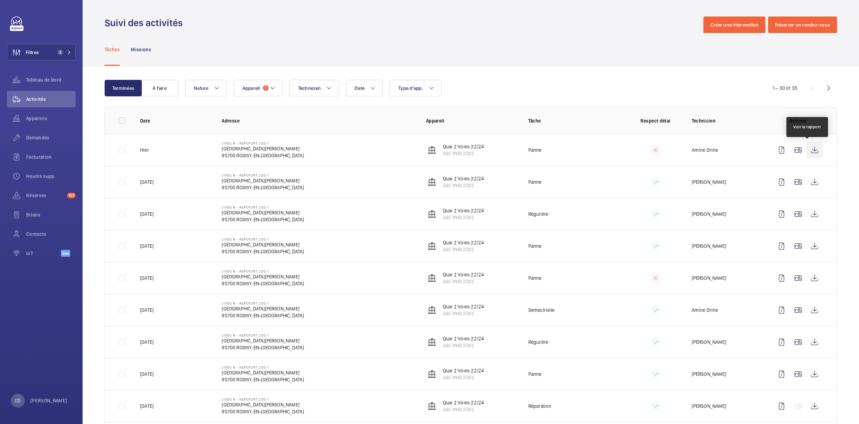
click at [807, 149] on wm-front-icon-button at bounding box center [815, 150] width 17 height 17
click at [41, 111] on div "Appareils" at bounding box center [41, 118] width 69 height 17
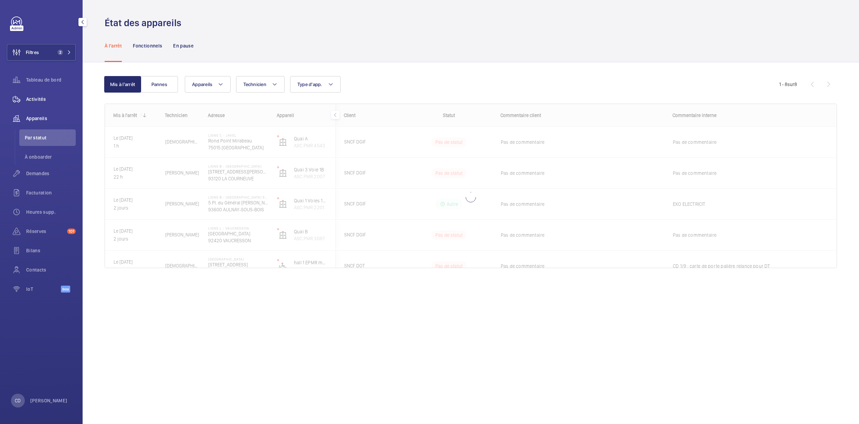
click at [51, 98] on span "Activités" at bounding box center [51, 99] width 50 height 7
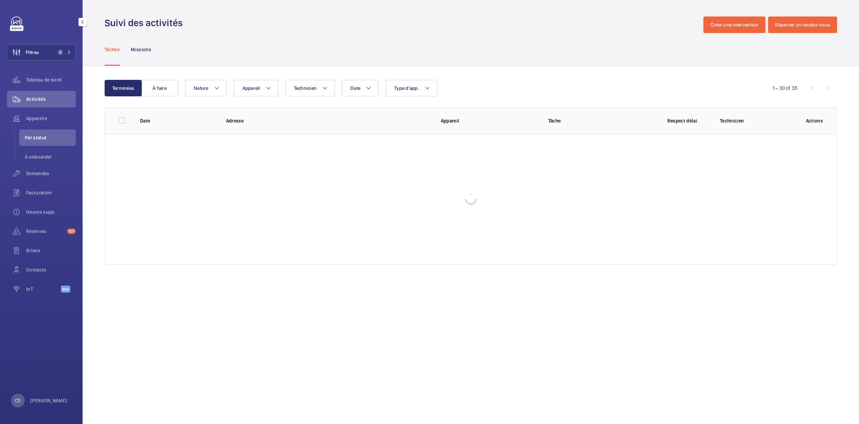
click at [33, 99] on span "Activités" at bounding box center [51, 99] width 50 height 7
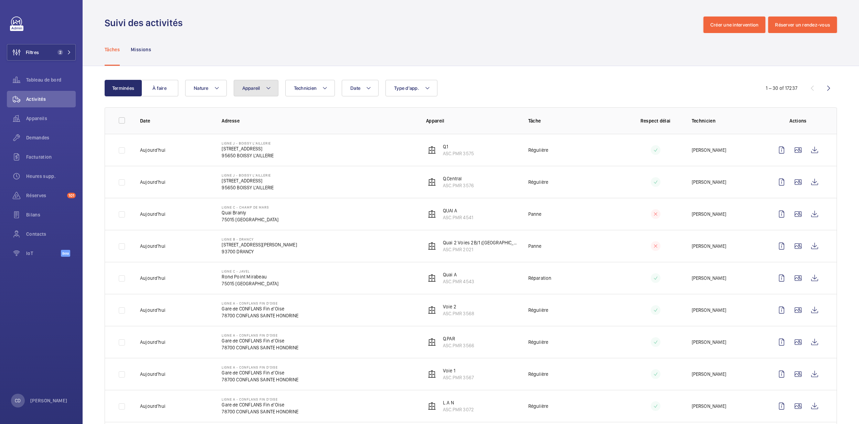
click at [270, 95] on button "Appareil" at bounding box center [256, 88] width 45 height 17
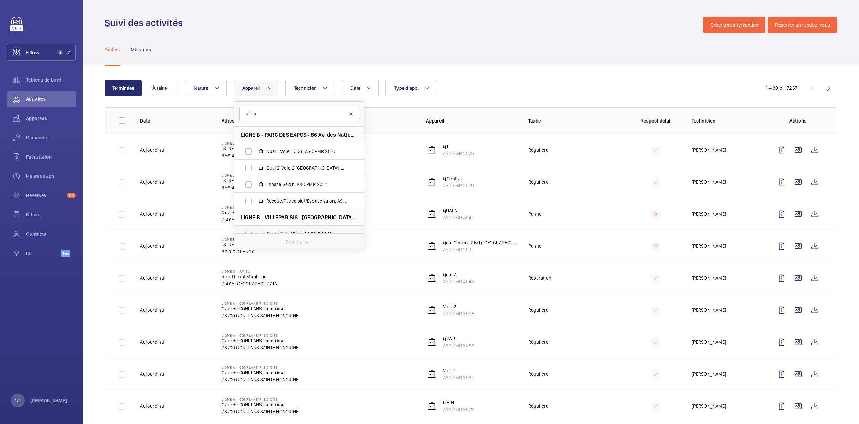
scroll to position [46, 0]
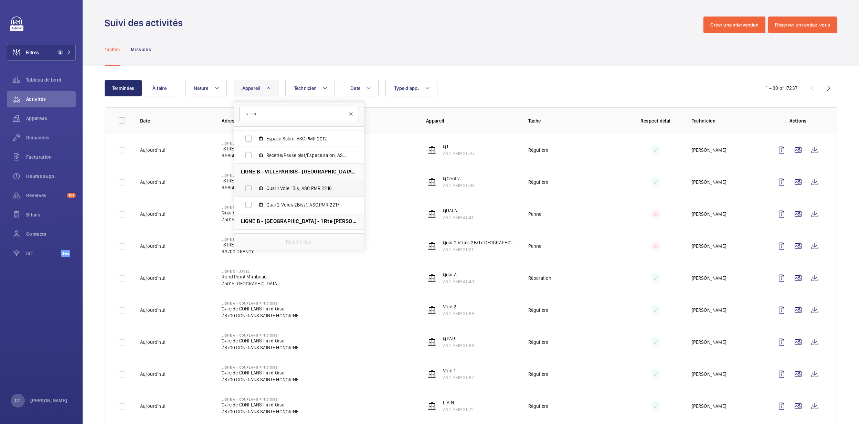
type input "villep"
click at [305, 195] on label "Quai 1 Voie 1Bis, ASC.PMR 2216" at bounding box center [293, 188] width 119 height 17
click at [255, 195] on input "Quai 1 Voie 1Bis, ASC.PMR 2216" at bounding box center [249, 188] width 14 height 14
checkbox input "true"
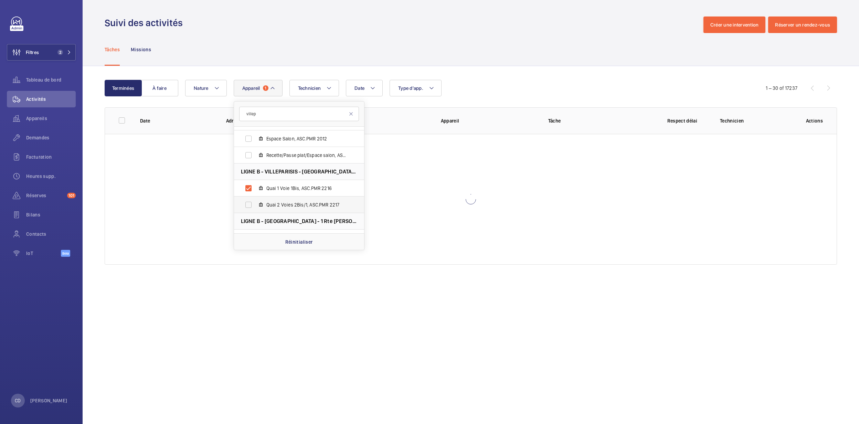
click at [307, 202] on span "Quai 2 Voies 2Bis/1, ASC.PMR 2217" at bounding box center [307, 204] width 80 height 7
click at [255, 202] on input "Quai 2 Voies 2Bis/1, ASC.PMR 2217" at bounding box center [249, 205] width 14 height 14
checkbox input "true"
click at [518, 287] on wm-front-admin-operations-monitoring "Suivi des activités Créer une intervention Réserver un rendez-vous Tâches Missi…" at bounding box center [471, 212] width 777 height 424
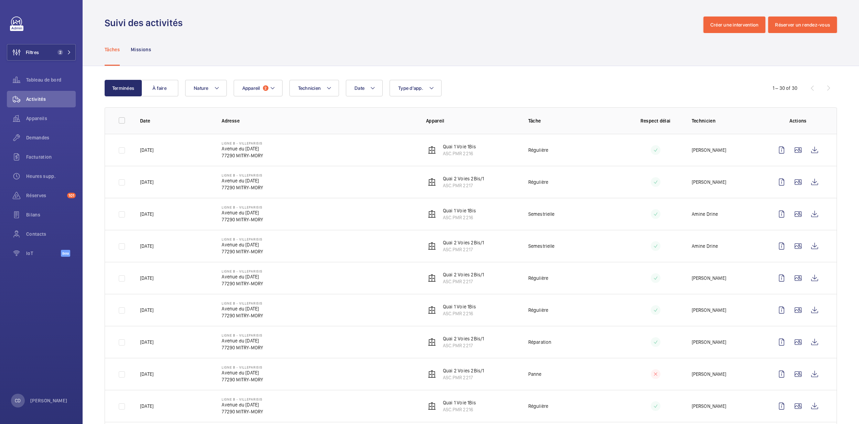
drag, startPoint x: 167, startPoint y: 375, endPoint x: 116, endPoint y: 357, distance: 54.2
click at [0, 0] on tbody "[DATE] LIGNE B - [GEOGRAPHIC_DATA][DATE] 77290 [GEOGRAPHIC_DATA]-[GEOGRAPHIC_DA…" at bounding box center [0, 0] width 0 height 0
click at [61, 50] on span "2" at bounding box center [61, 53] width 6 height 6
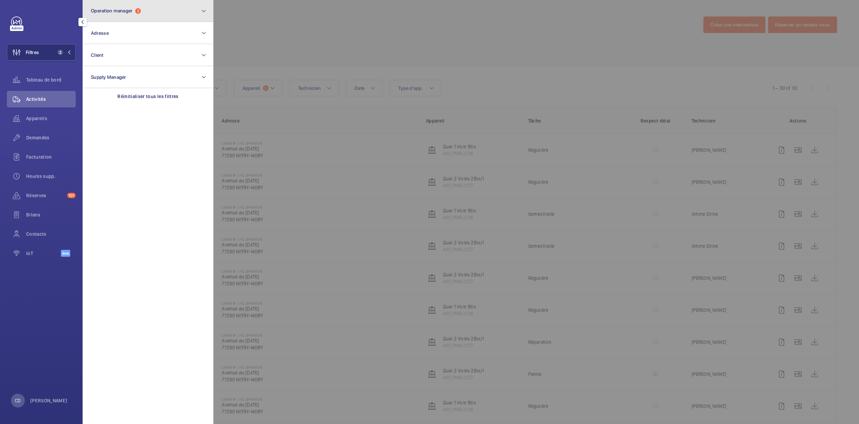
click at [177, 15] on button "Operation manager 2" at bounding box center [148, 11] width 131 height 22
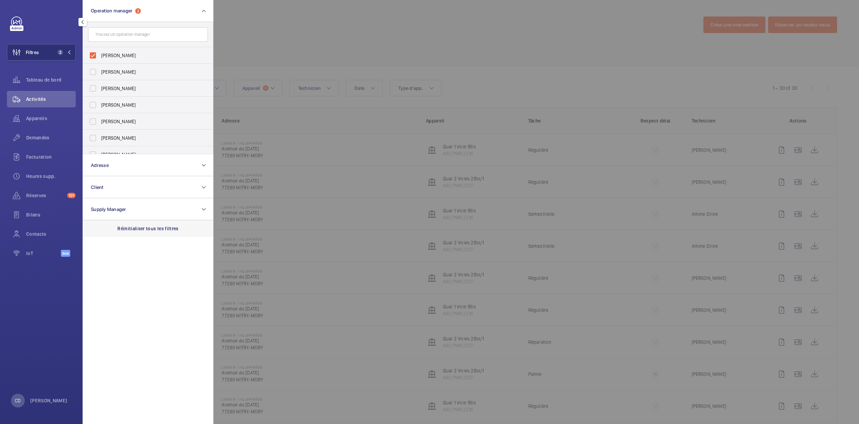
click at [169, 232] on div "Réinitialiser tous les filtres" at bounding box center [148, 228] width 131 height 17
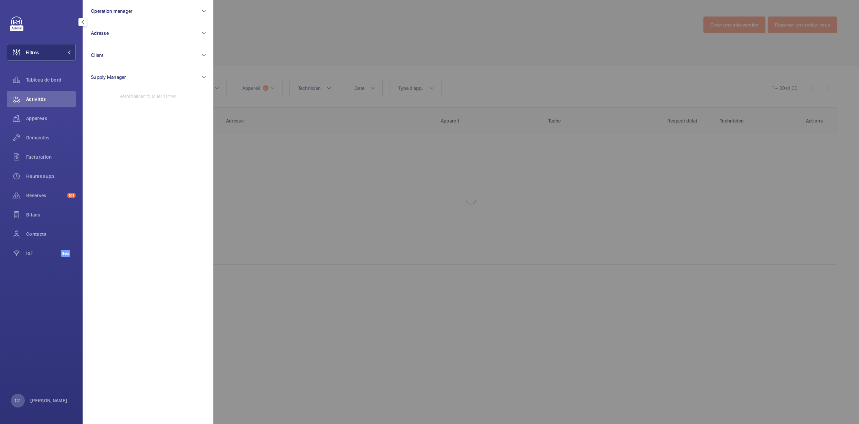
click at [422, 261] on div at bounding box center [642, 212] width 859 height 424
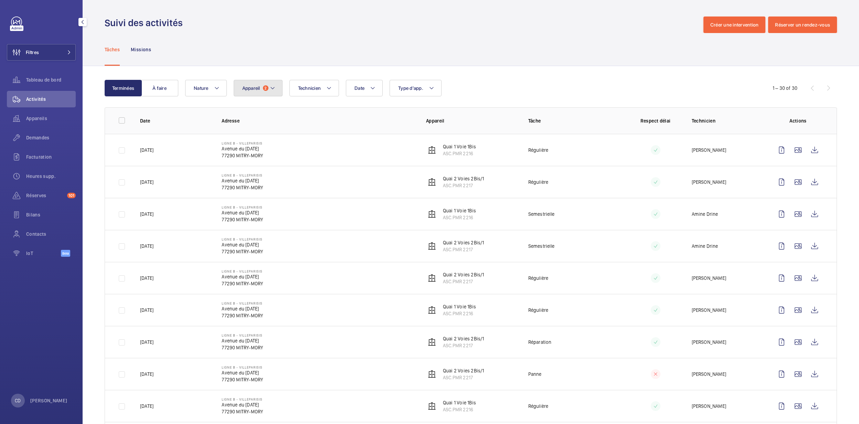
click at [273, 80] on button "Appareil 2" at bounding box center [258, 88] width 49 height 17
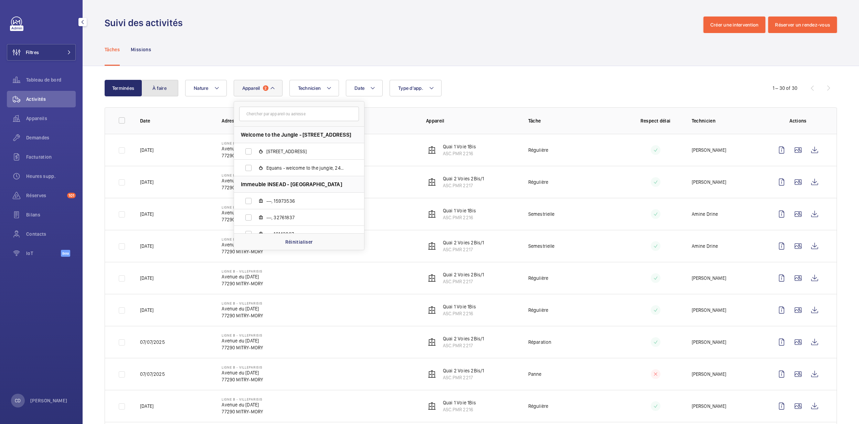
click at [156, 88] on button "À faire" at bounding box center [159, 88] width 37 height 17
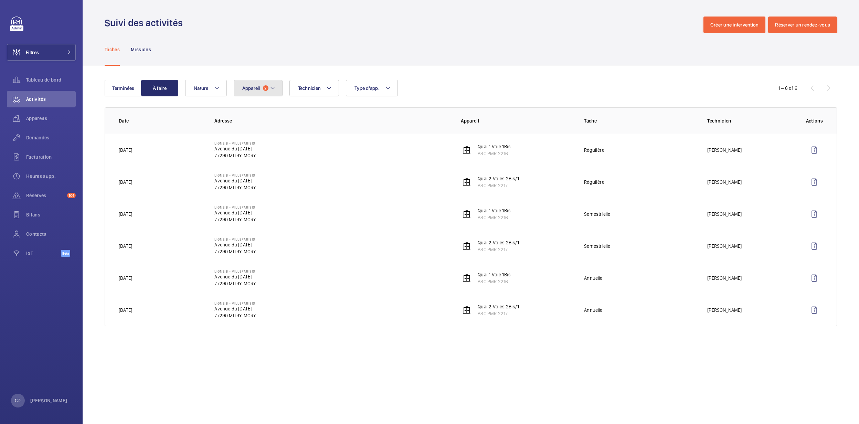
click at [276, 90] on button "Appareil 2" at bounding box center [258, 88] width 49 height 17
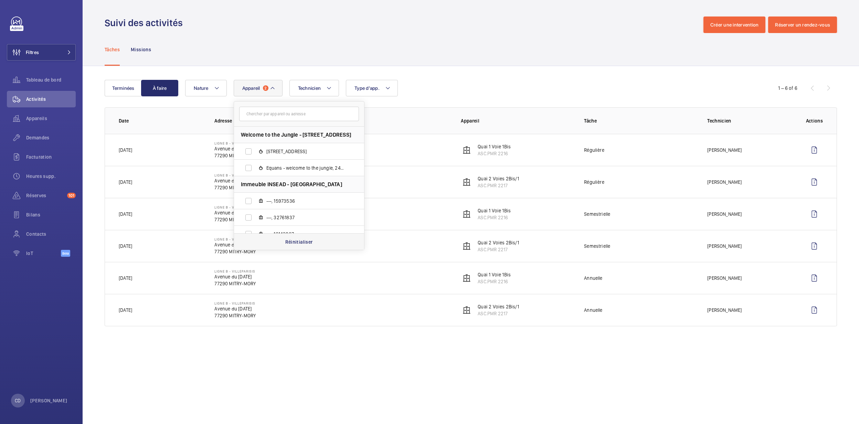
click at [307, 239] on p "Réinitialiser" at bounding box center [299, 242] width 28 height 7
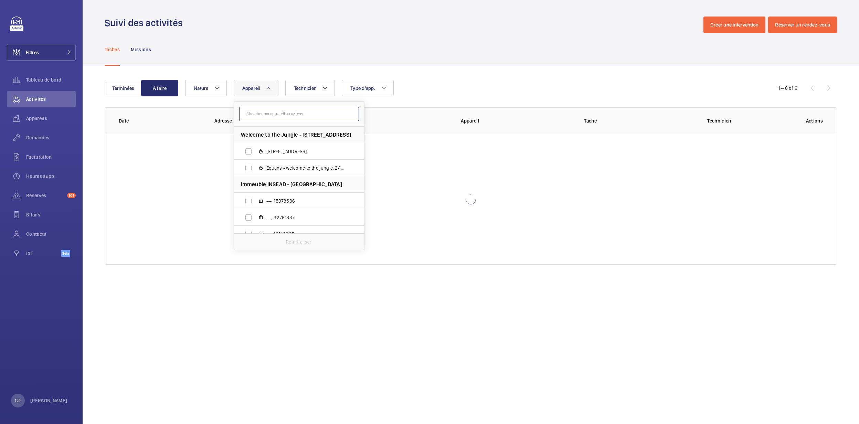
click at [289, 110] on input "text" at bounding box center [299, 114] width 120 height 14
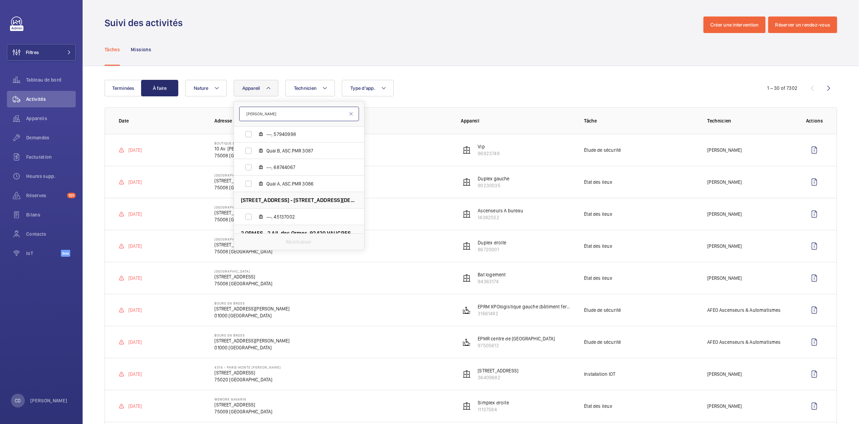
scroll to position [184, 0]
type input "[PERSON_NAME]"
click at [291, 179] on label "Quai A, ASC.PMR 3086" at bounding box center [293, 183] width 119 height 17
click at [255, 179] on input "Quai A, ASC.PMR 3086" at bounding box center [249, 183] width 14 height 14
checkbox input "true"
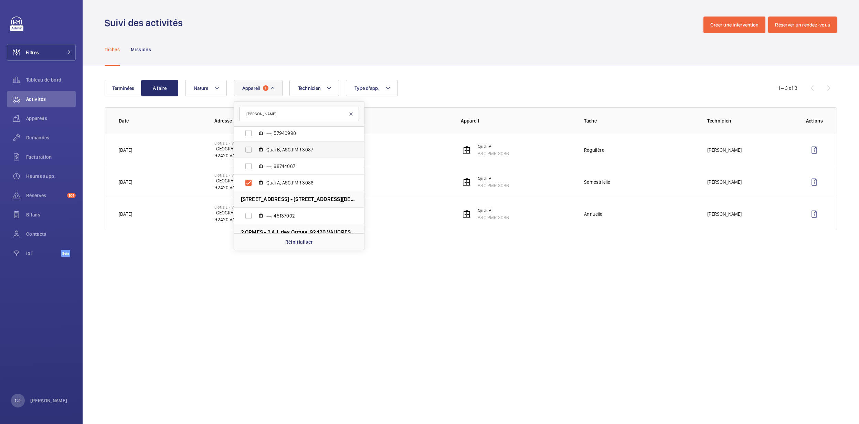
click at [295, 148] on span "Quai B, ASC.PMR 3087" at bounding box center [307, 149] width 80 height 7
click at [255, 148] on input "Quai B, ASC.PMR 3087" at bounding box center [249, 150] width 14 height 14
checkbox input "true"
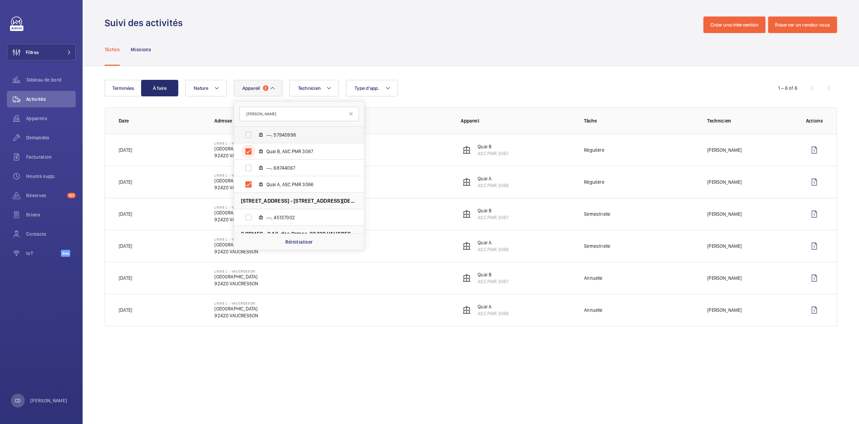
scroll to position [184, 0]
click at [125, 91] on button "Terminées" at bounding box center [123, 88] width 37 height 17
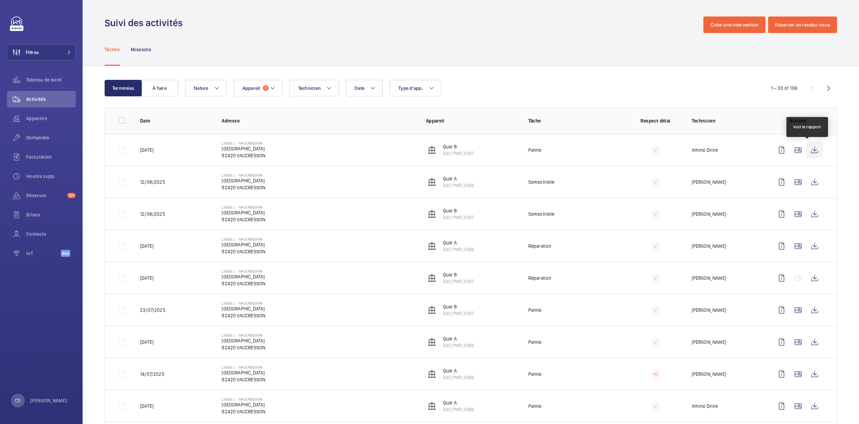
click at [810, 152] on wm-front-icon-button at bounding box center [815, 150] width 17 height 17
click at [50, 119] on span "Appareils" at bounding box center [51, 118] width 50 height 7
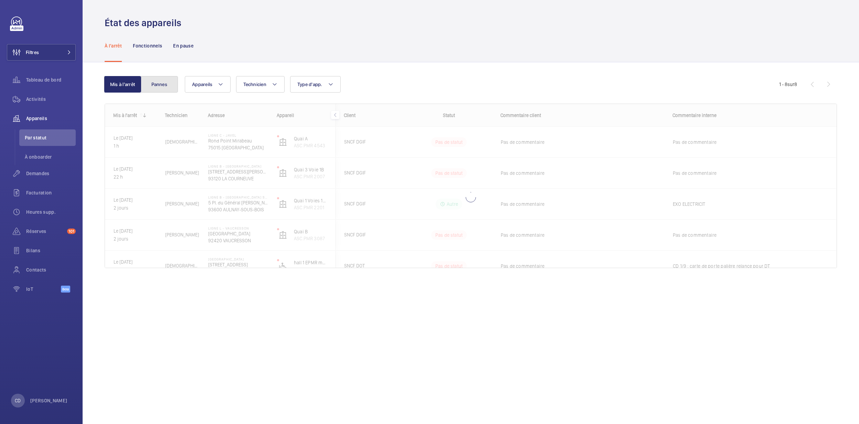
click at [160, 90] on button "Pannes" at bounding box center [159, 84] width 37 height 17
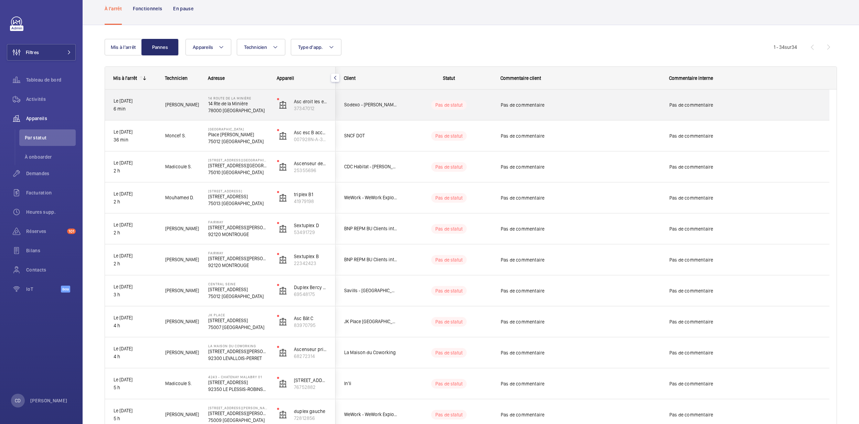
scroll to position [46, 0]
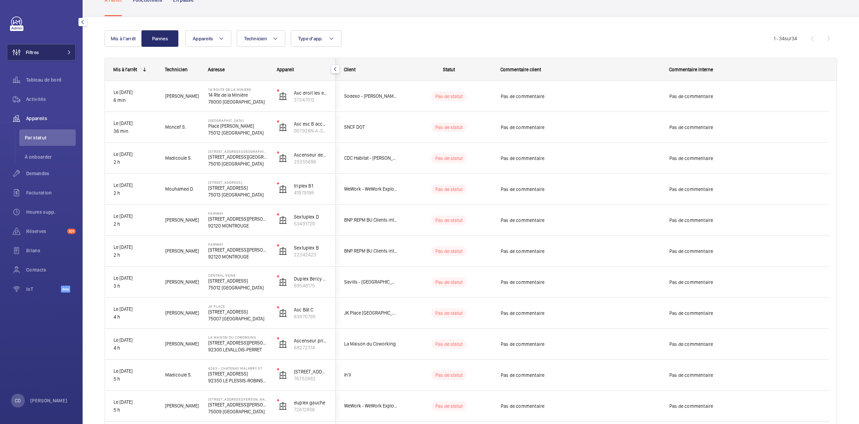
click at [35, 58] on span "Filtres" at bounding box center [23, 52] width 32 height 17
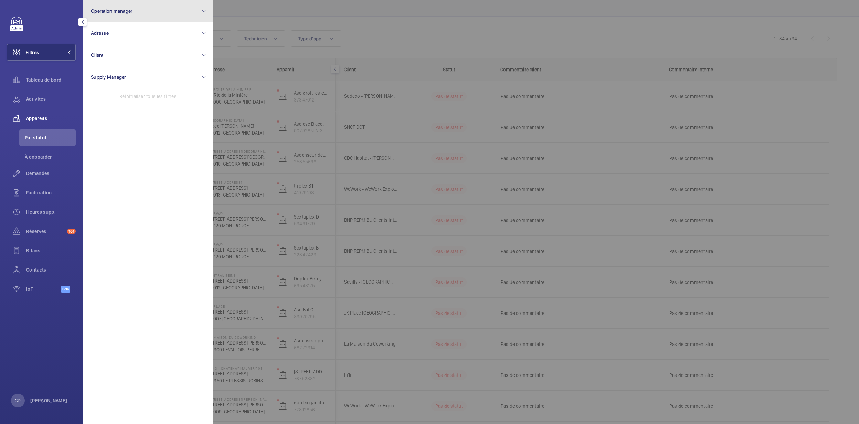
click at [154, 13] on button "Operation manager" at bounding box center [148, 11] width 131 height 22
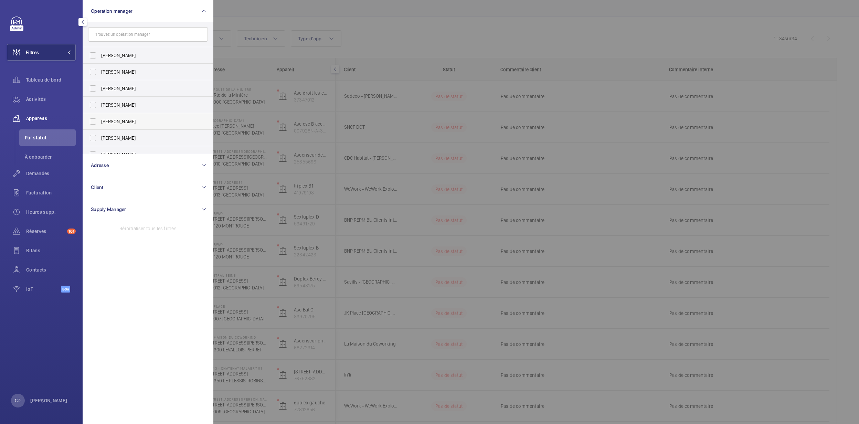
click at [134, 116] on label "[PERSON_NAME]" at bounding box center [143, 121] width 120 height 17
click at [100, 116] on input "[PERSON_NAME]" at bounding box center [93, 122] width 14 height 14
checkbox input "true"
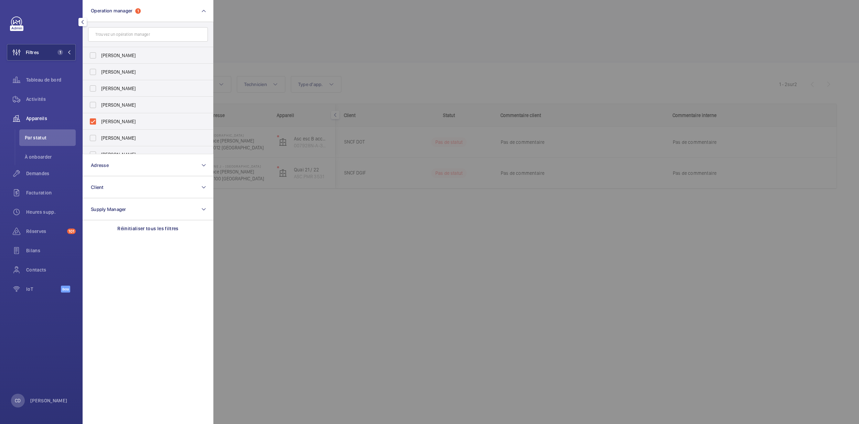
click at [345, 243] on div at bounding box center [642, 212] width 859 height 424
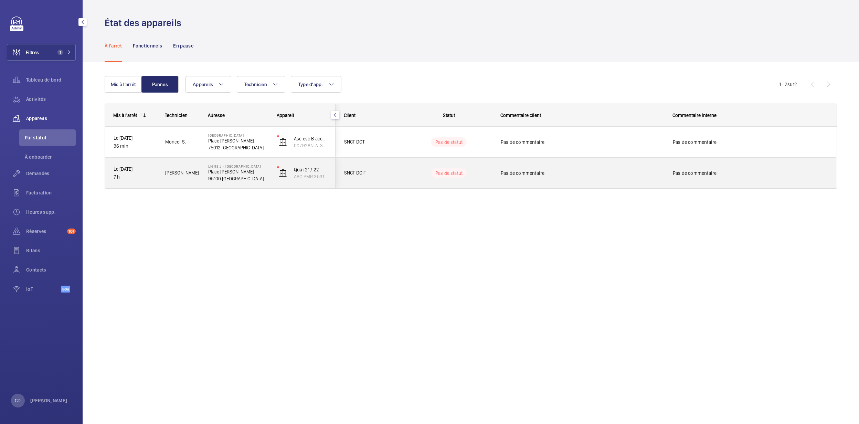
click at [208, 177] on p "95100 [GEOGRAPHIC_DATA]" at bounding box center [238, 178] width 60 height 7
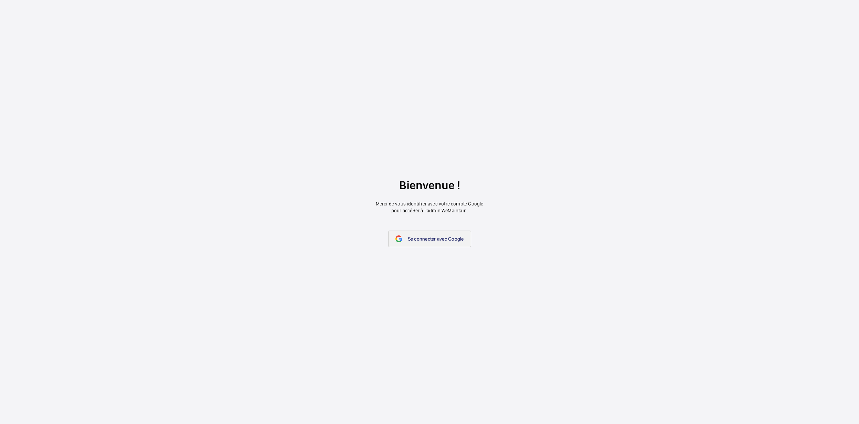
click at [458, 238] on span "Se connecter avec Google" at bounding box center [436, 239] width 56 height 6
